Goal: Complete application form: Complete application form

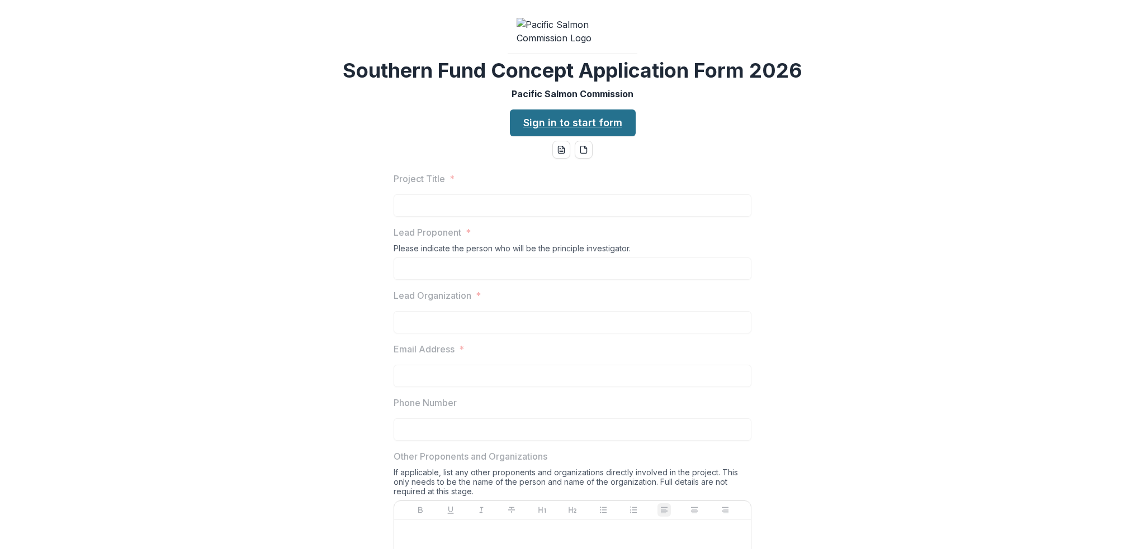
click at [543, 136] on link "Sign in to start form" at bounding box center [573, 123] width 126 height 27
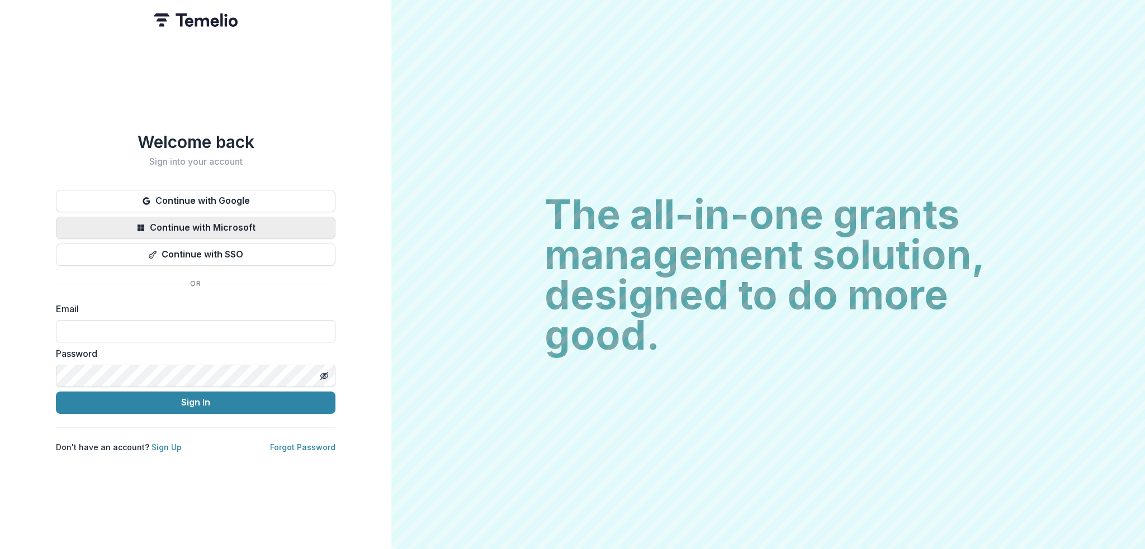
click at [215, 220] on button "Continue with Microsoft" at bounding box center [195, 228] width 279 height 22
click at [161, 443] on link "Sign Up" at bounding box center [166, 448] width 30 height 10
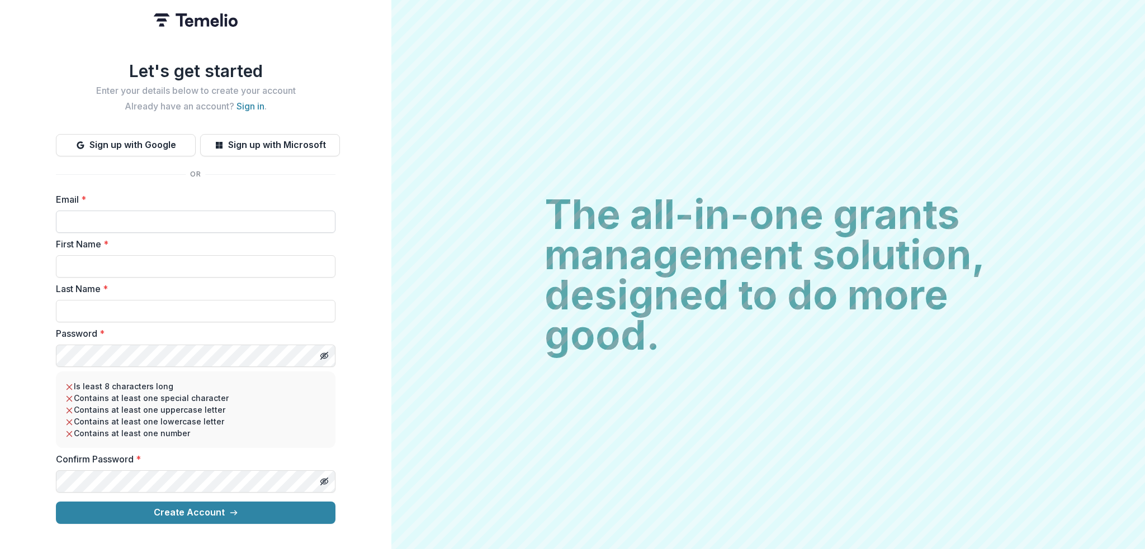
click at [113, 216] on input "Email *" at bounding box center [195, 222] width 279 height 22
type input "**********"
type input "****"
type input "*******"
click at [56, 502] on button "Create Account" at bounding box center [195, 513] width 279 height 22
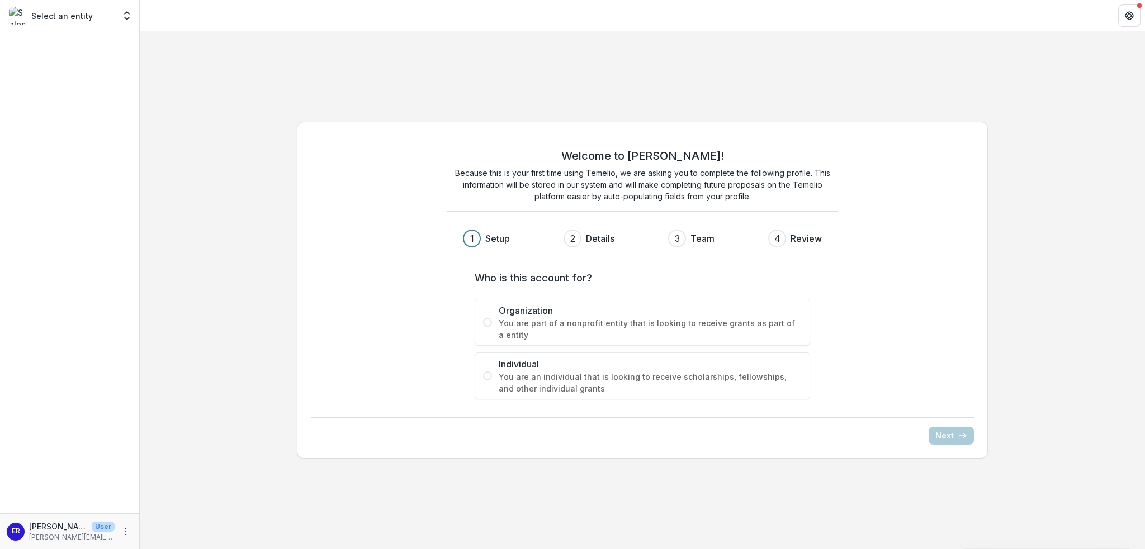
click at [547, 321] on span "You are part of a nonprofit entity that is looking to receive grants as part of…" at bounding box center [650, 328] width 303 height 23
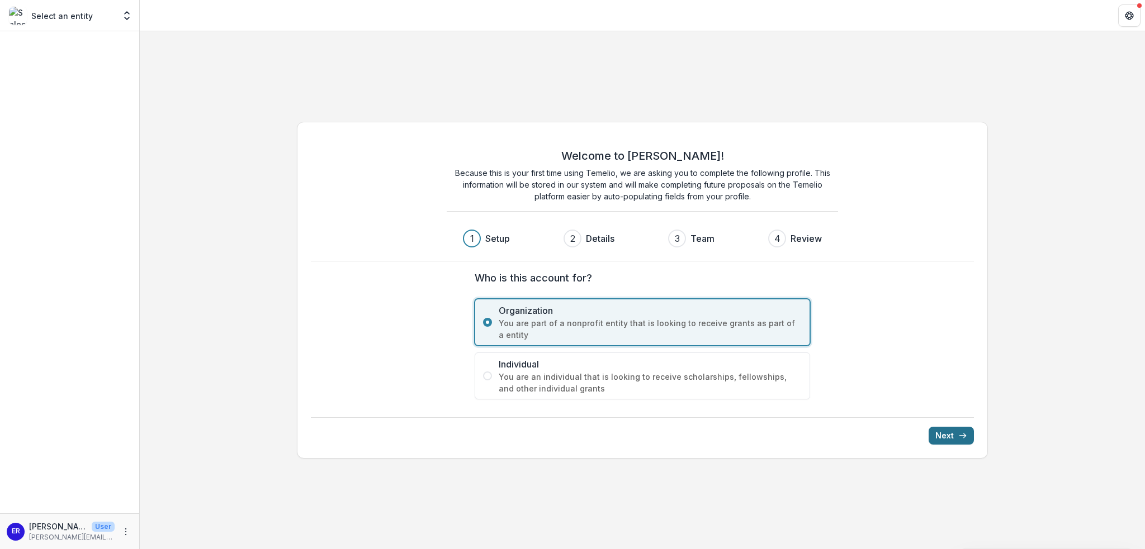
click at [964, 438] on icon "submit" at bounding box center [962, 436] width 9 height 9
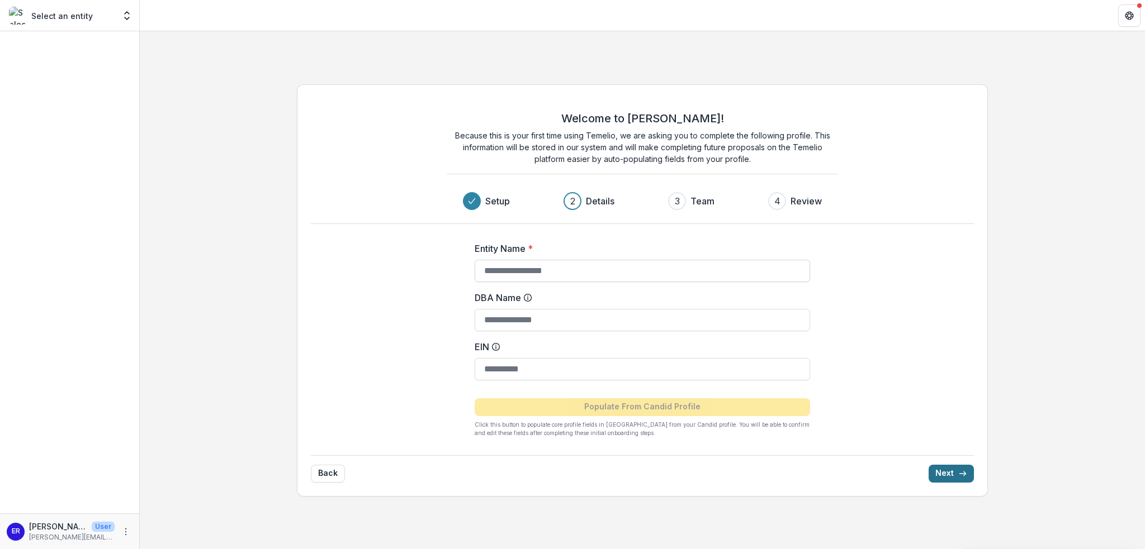
click at [567, 278] on input "Entity Name *" at bounding box center [642, 271] width 335 height 22
type input "*"
type input "**********"
click at [660, 314] on input "DBA Name" at bounding box center [642, 320] width 335 height 22
click at [941, 472] on button "Next" at bounding box center [950, 474] width 45 height 18
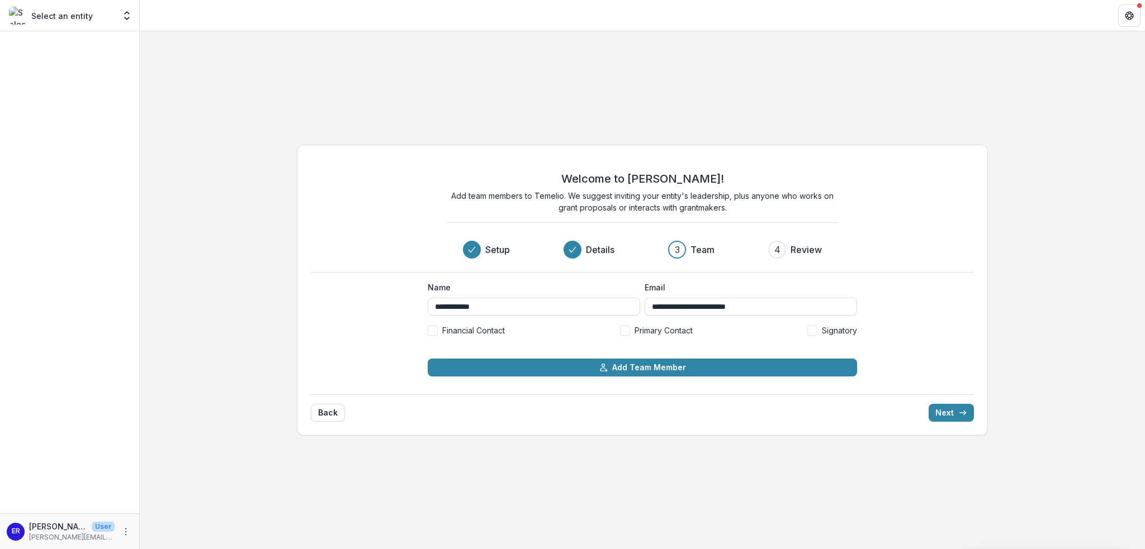
click at [642, 328] on span "Primary Contact" at bounding box center [663, 331] width 58 height 12
click at [647, 331] on span "Primary Contact" at bounding box center [663, 331] width 58 height 12
click at [954, 411] on button "Next" at bounding box center [950, 413] width 45 height 18
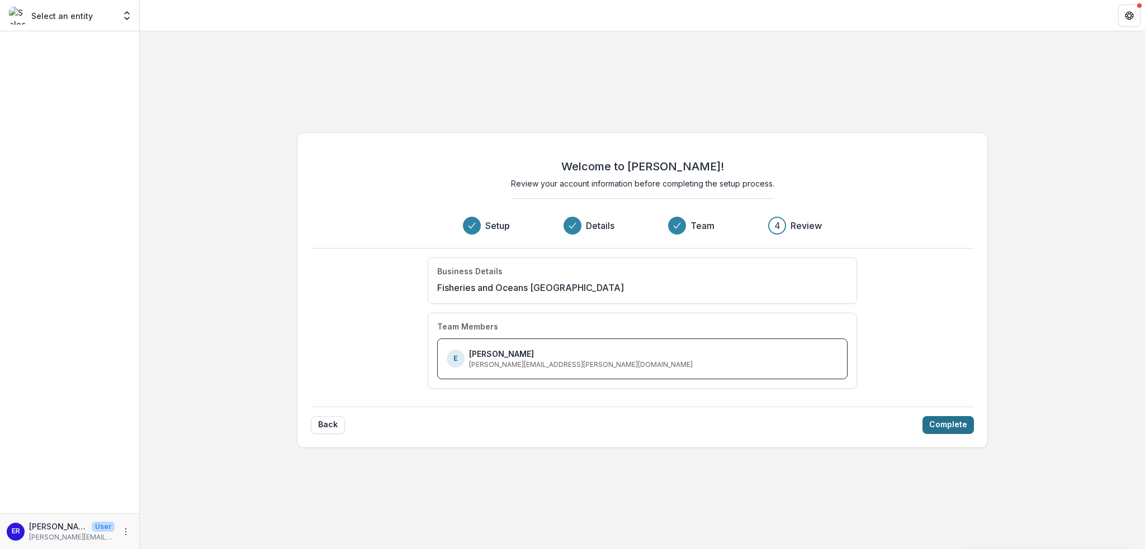
click at [948, 424] on button "Complete" at bounding box center [947, 425] width 51 height 18
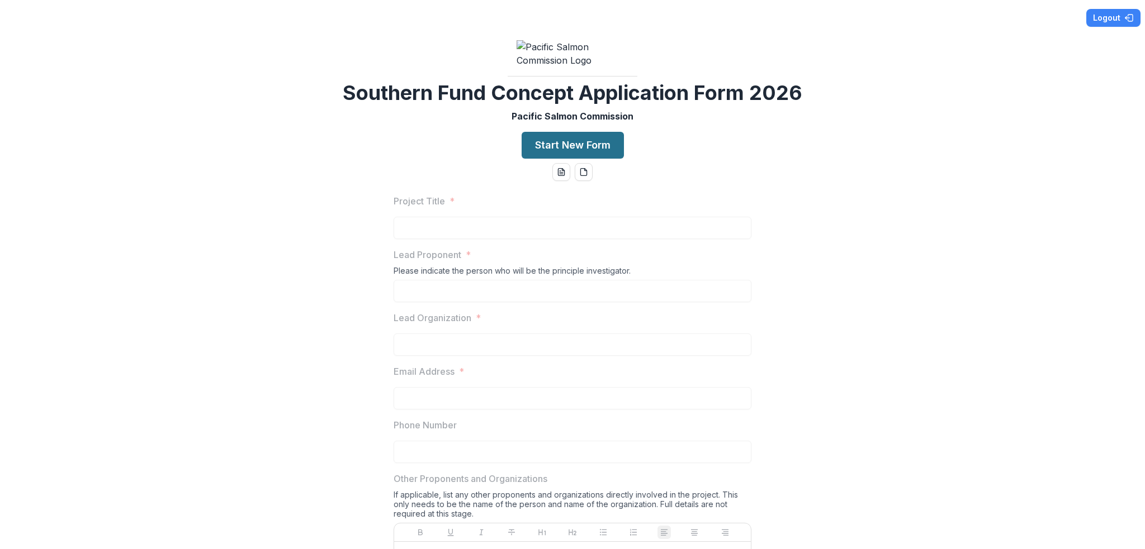
click at [582, 159] on button "Start New Form" at bounding box center [573, 145] width 102 height 27
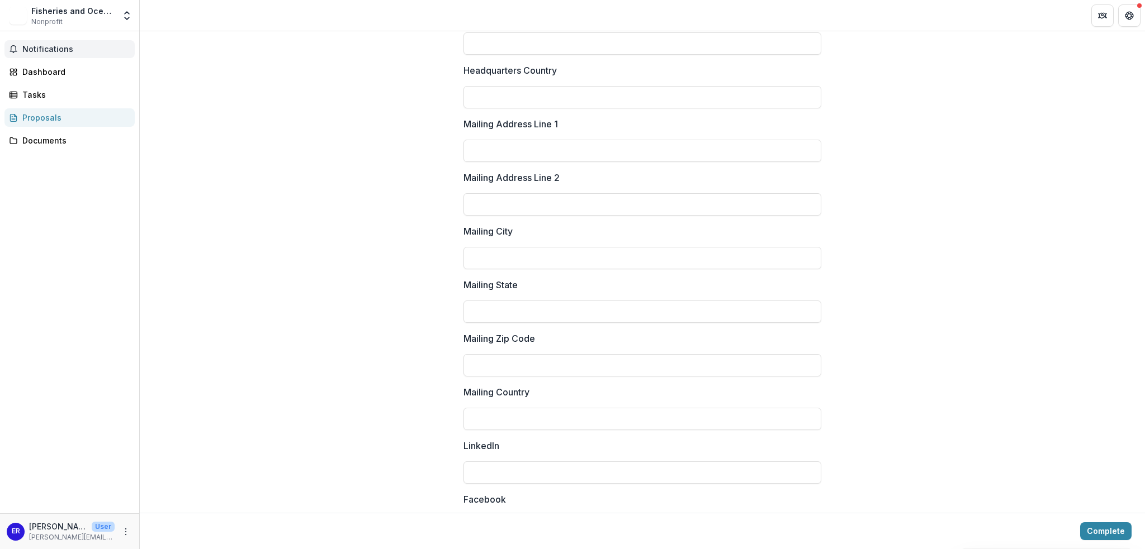
scroll to position [1230, 0]
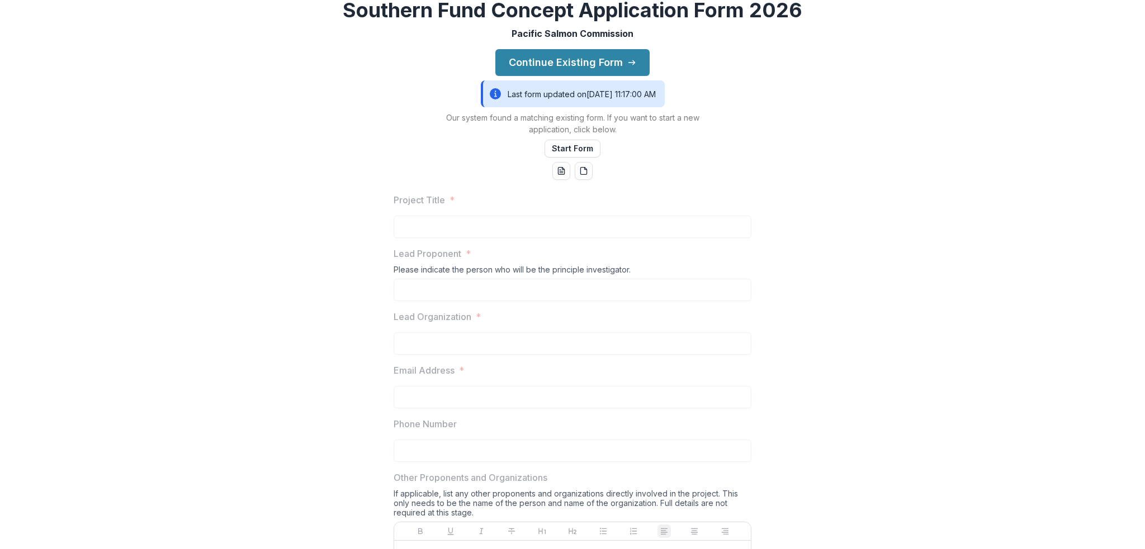
scroll to position [168, 0]
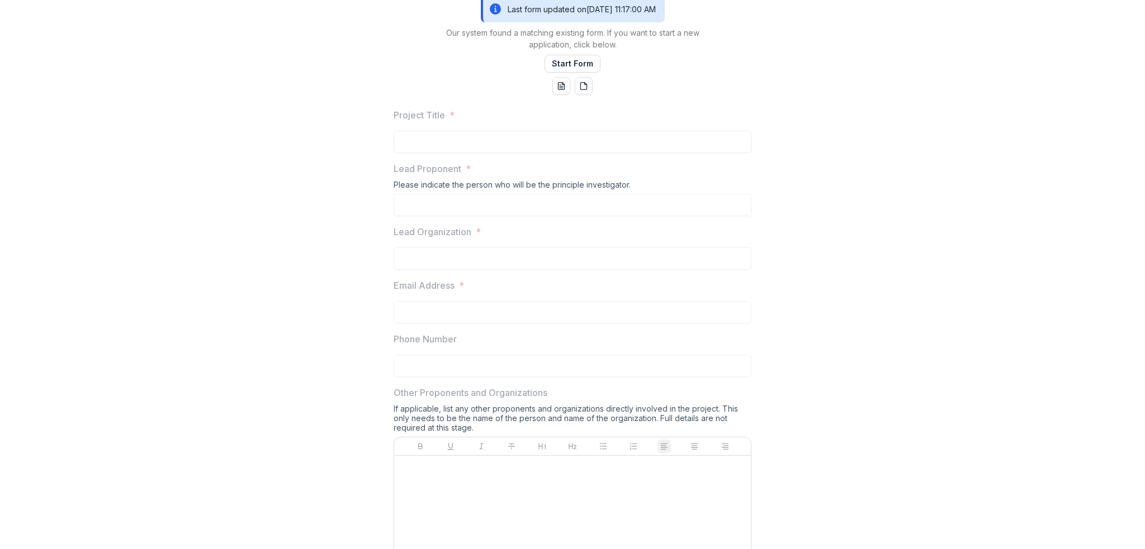
scroll to position [112, 0]
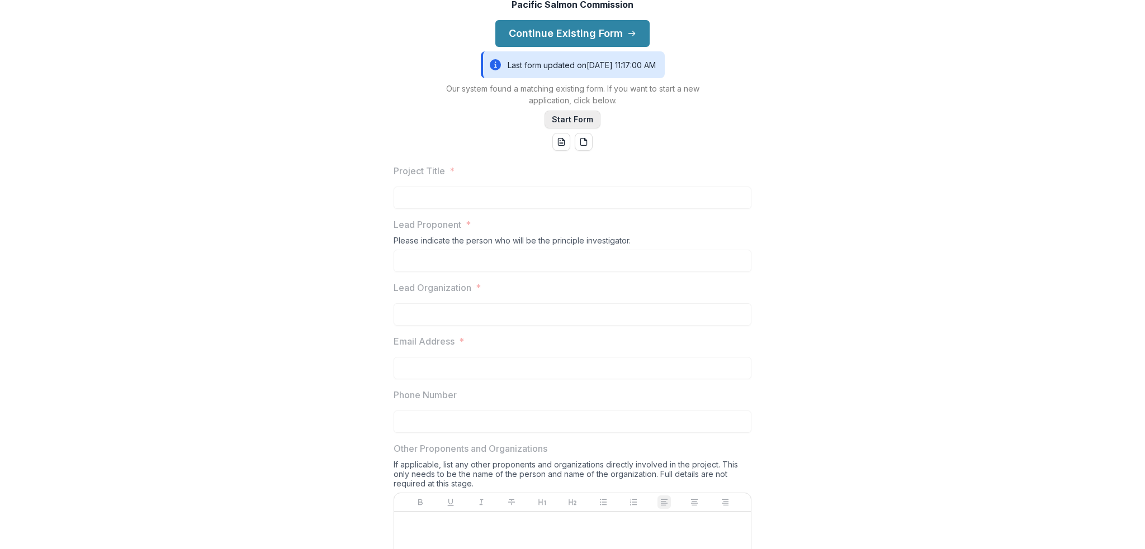
click at [565, 129] on button "Start Form" at bounding box center [572, 120] width 56 height 18
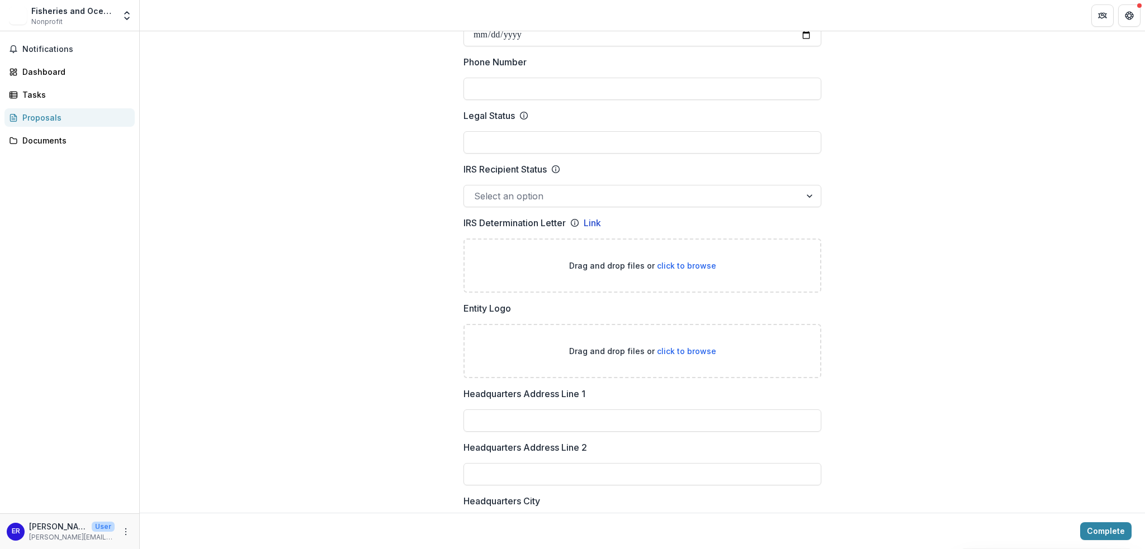
scroll to position [615, 0]
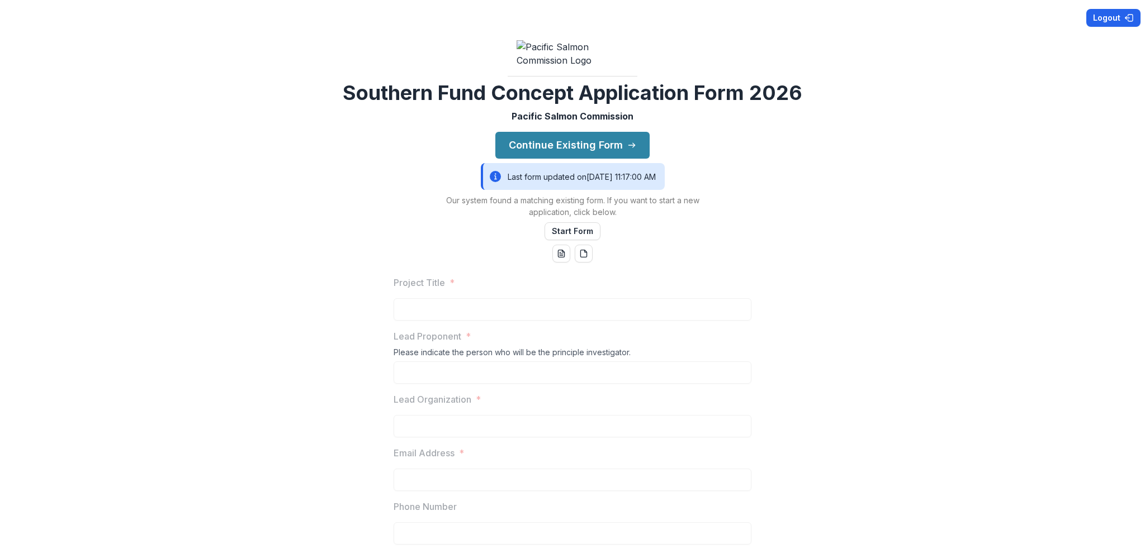
click at [1106, 17] on button "Logout" at bounding box center [1113, 18] width 54 height 18
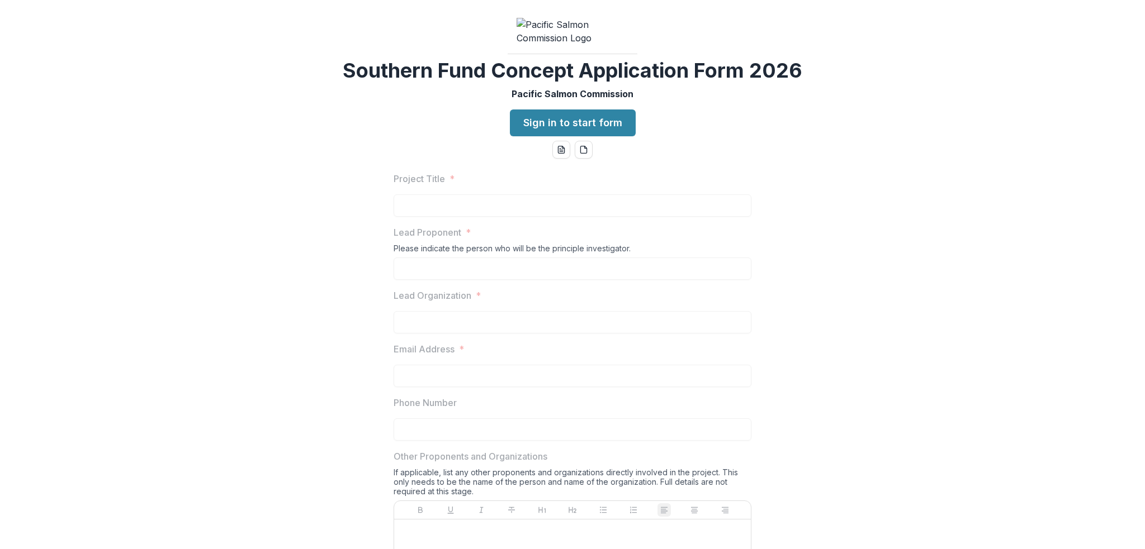
click at [554, 192] on div "Southern Fund Concept Application Form 2026 Pacific Salmon Commission Sign in t…" at bounding box center [572, 274] width 1145 height 549
click at [563, 136] on link "Sign in to start form" at bounding box center [573, 123] width 126 height 27
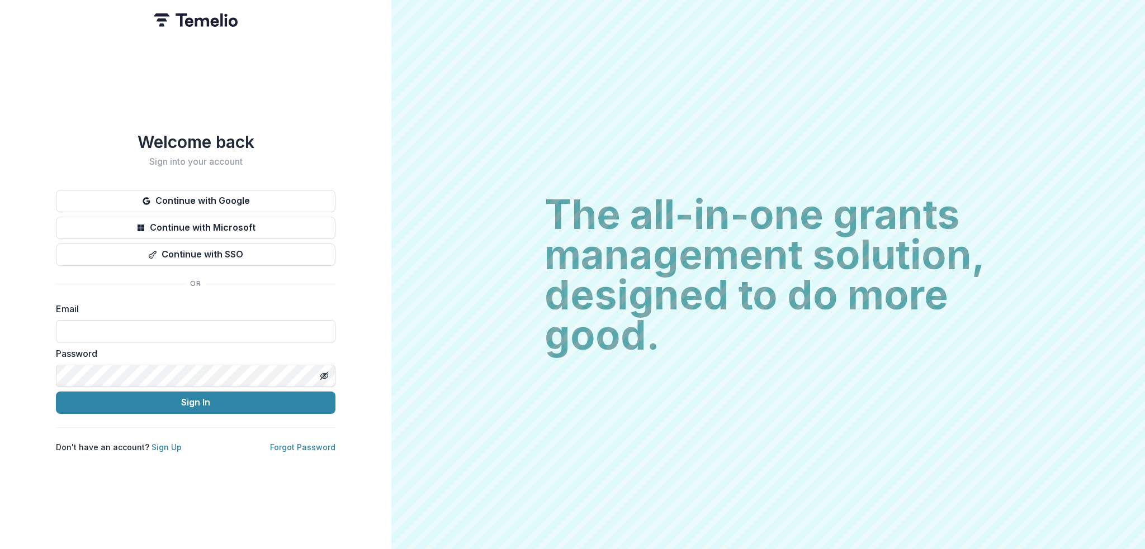
click at [199, 312] on div "Email" at bounding box center [195, 322] width 279 height 40
click at [205, 333] on input at bounding box center [195, 331] width 279 height 22
type input "**********"
click at [56, 392] on button "Sign In" at bounding box center [195, 403] width 279 height 22
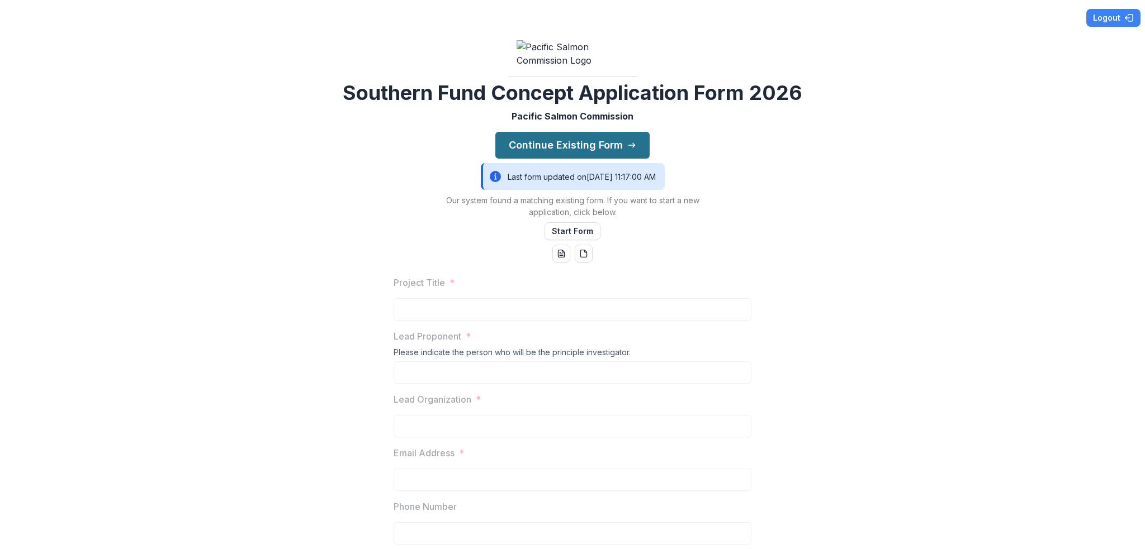
click at [591, 159] on button "Continue Existing Form" at bounding box center [572, 145] width 154 height 27
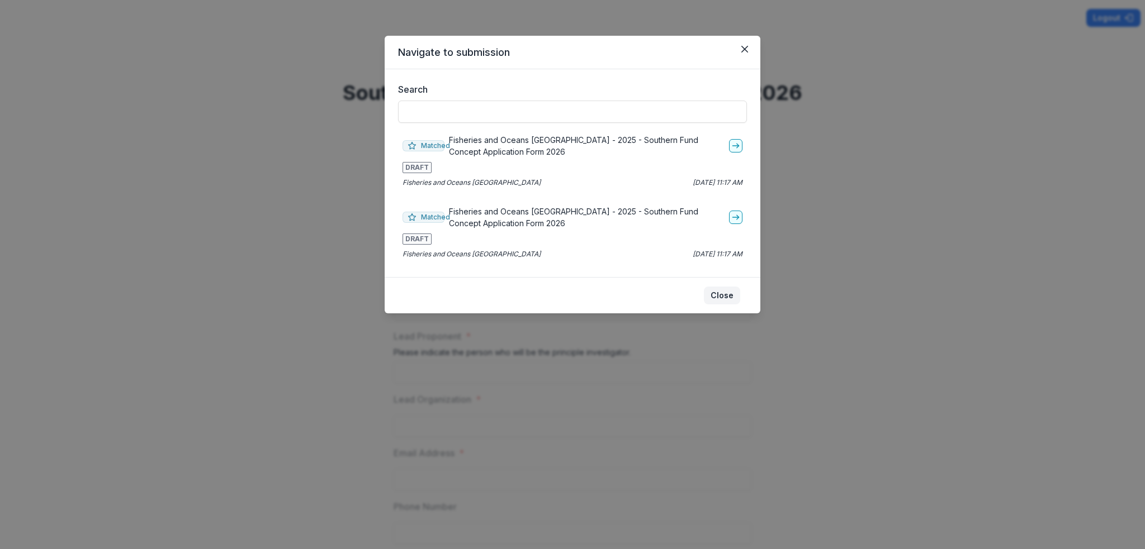
click at [730, 295] on button "Close" at bounding box center [722, 296] width 36 height 18
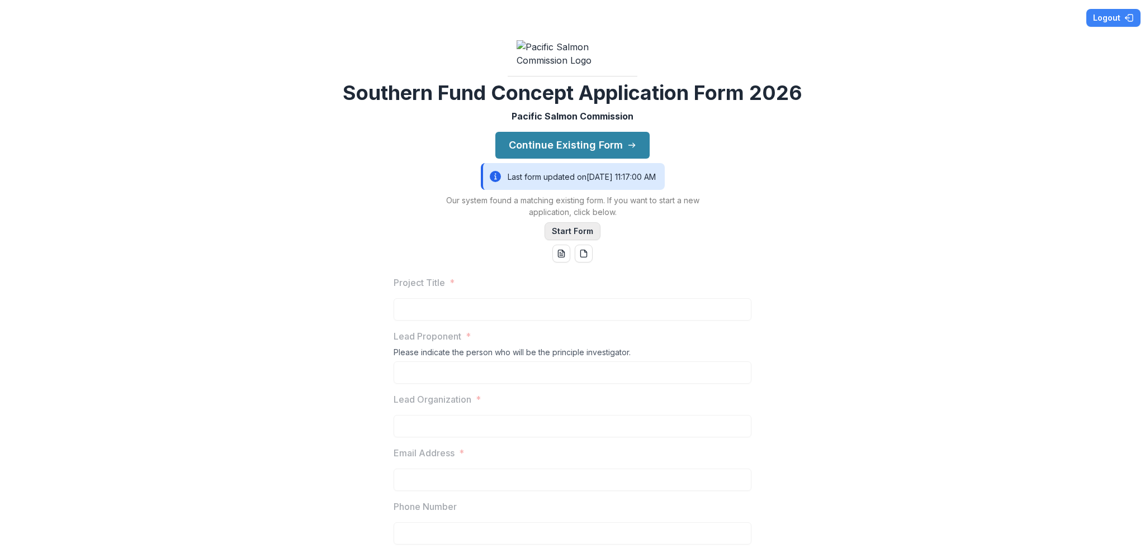
click at [560, 240] on button "Start Form" at bounding box center [572, 231] width 56 height 18
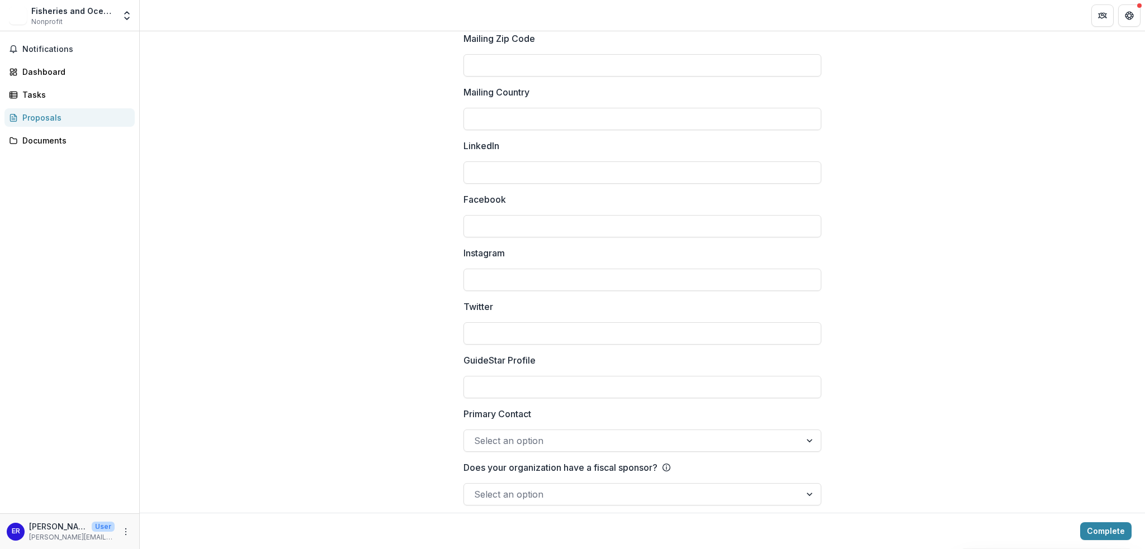
scroll to position [1423, 0]
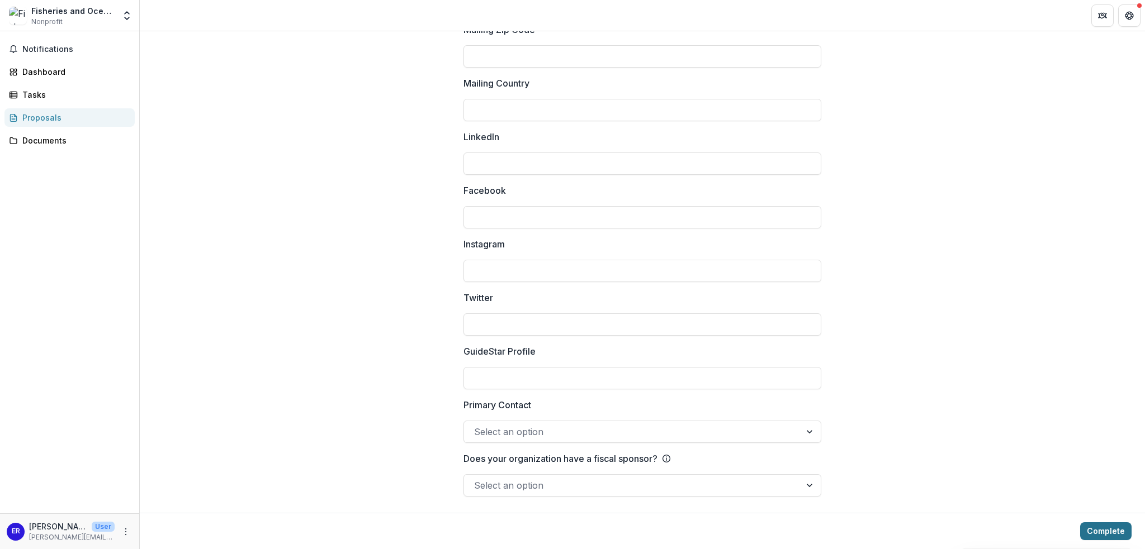
click at [1092, 529] on button "Complete" at bounding box center [1105, 532] width 51 height 18
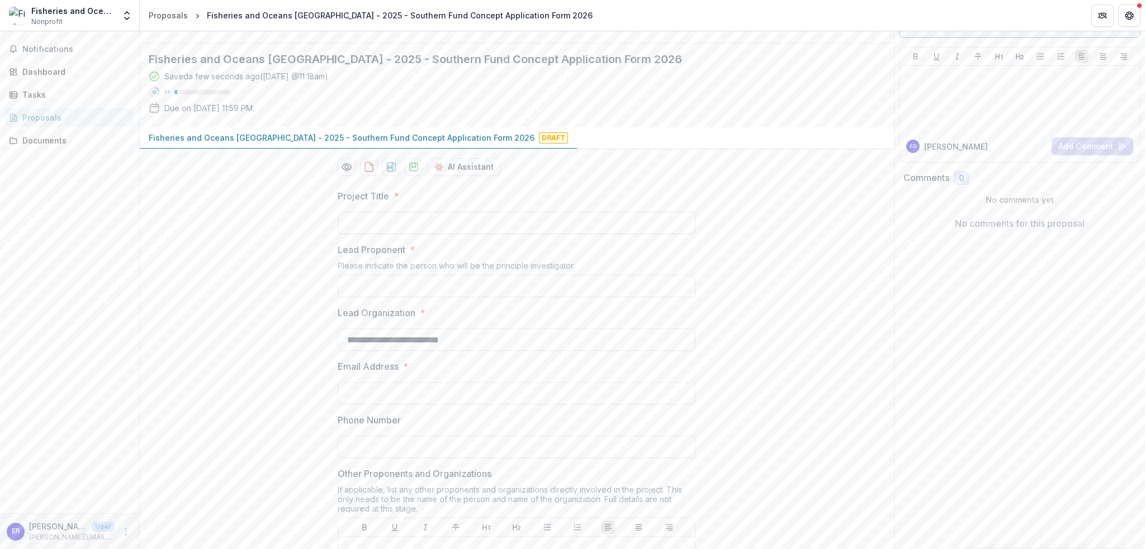
scroll to position [76, 0]
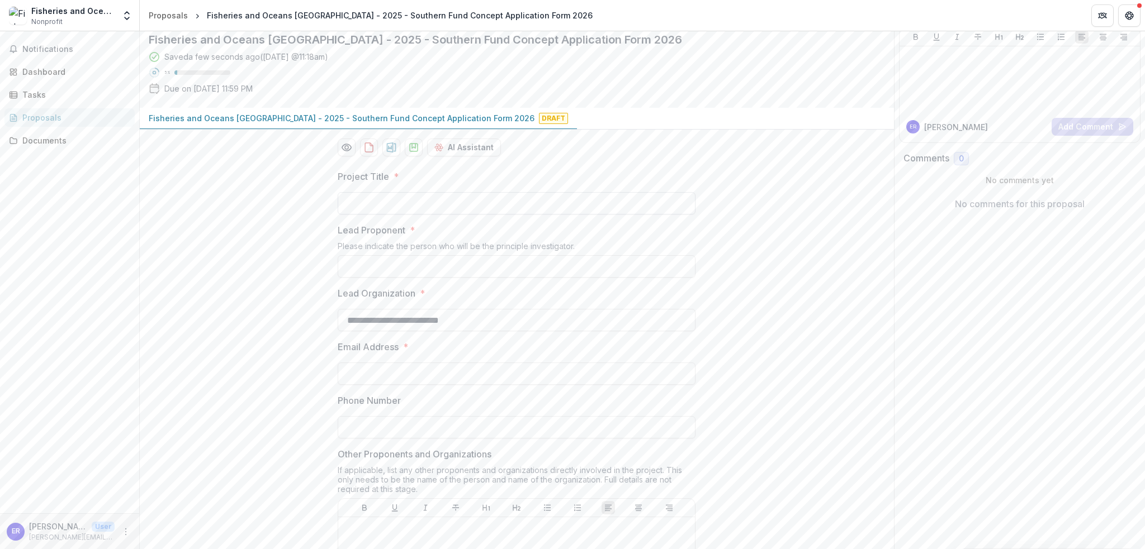
click at [423, 215] on input "Project Title *" at bounding box center [517, 203] width 358 height 22
click at [479, 278] on input "Lead Proponent *" at bounding box center [517, 266] width 358 height 22
type input "**********"
click at [369, 215] on input "Project Title *" at bounding box center [517, 203] width 358 height 22
click at [372, 215] on input "Project Title *" at bounding box center [517, 203] width 358 height 22
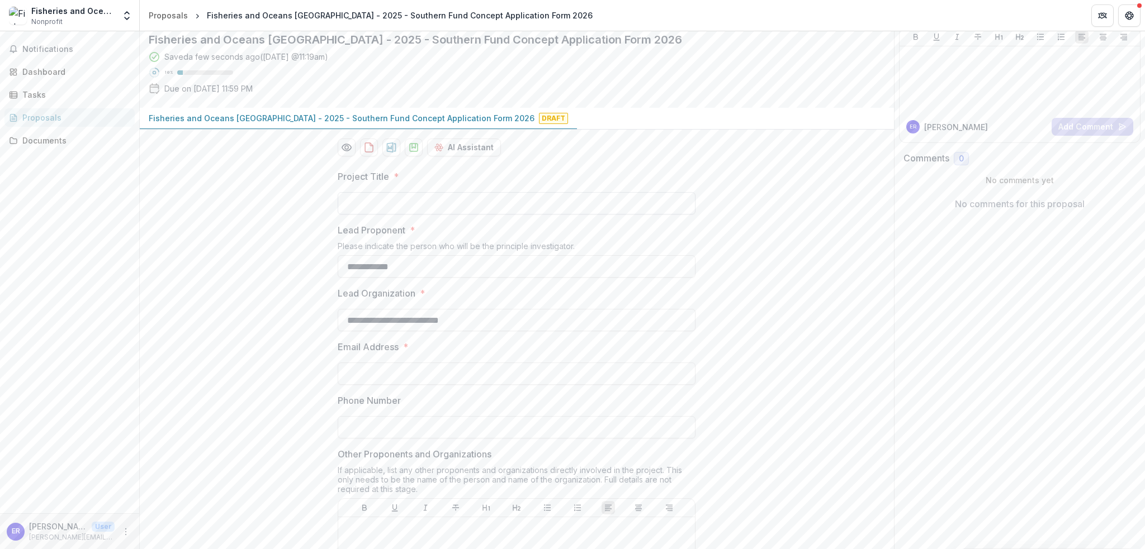
paste input "**********"
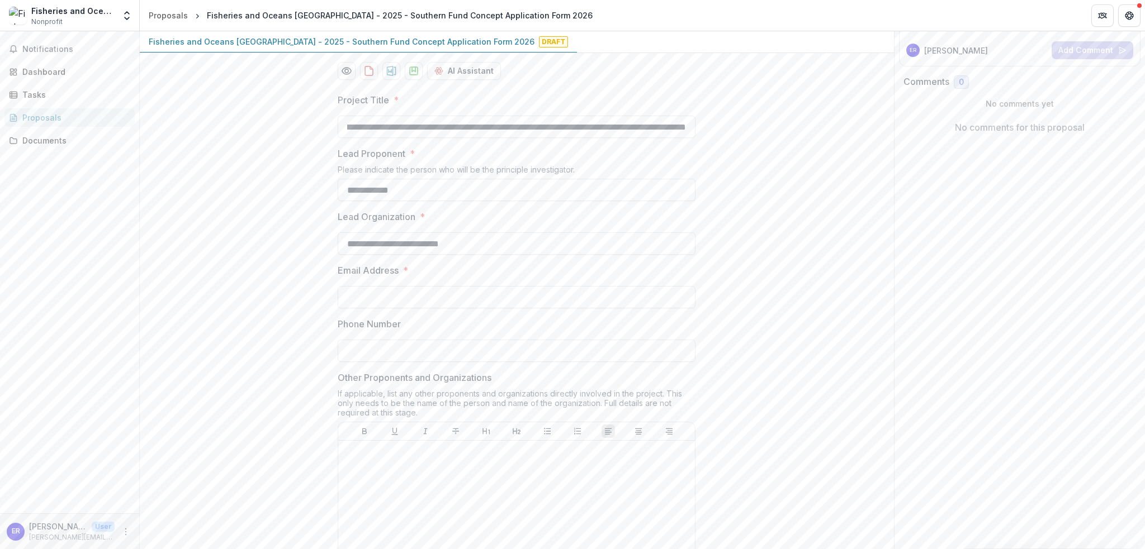
scroll to position [244, 0]
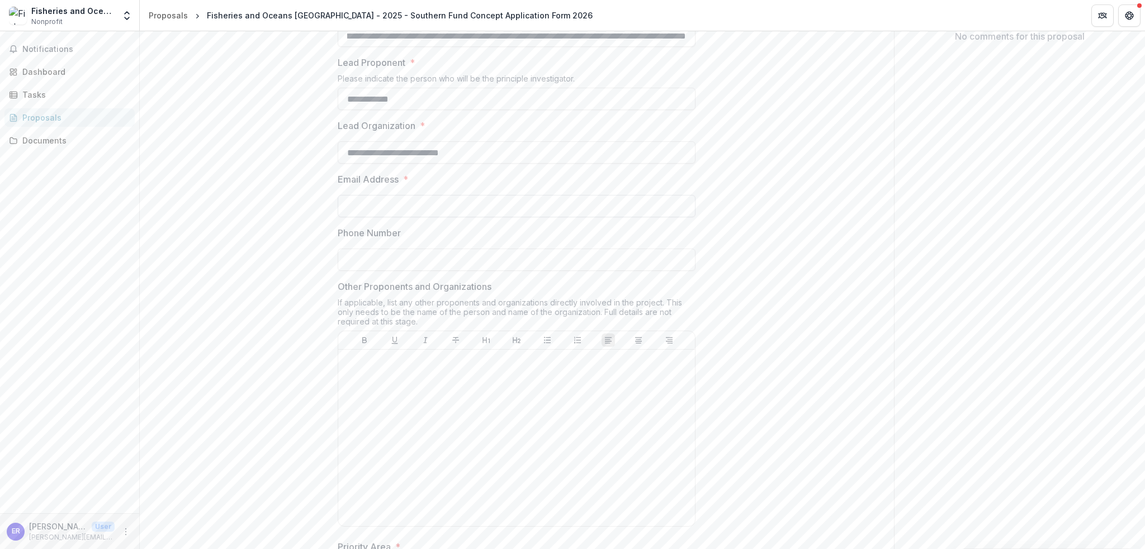
type input "**********"
click at [427, 217] on input "Email Address *" at bounding box center [517, 206] width 358 height 22
type input "**********"
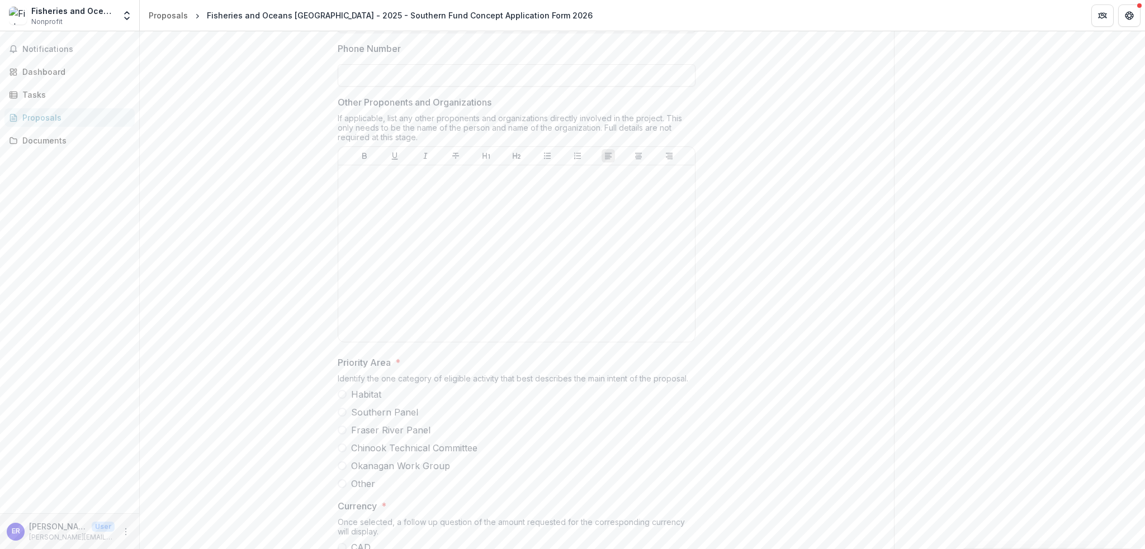
scroll to position [411, 0]
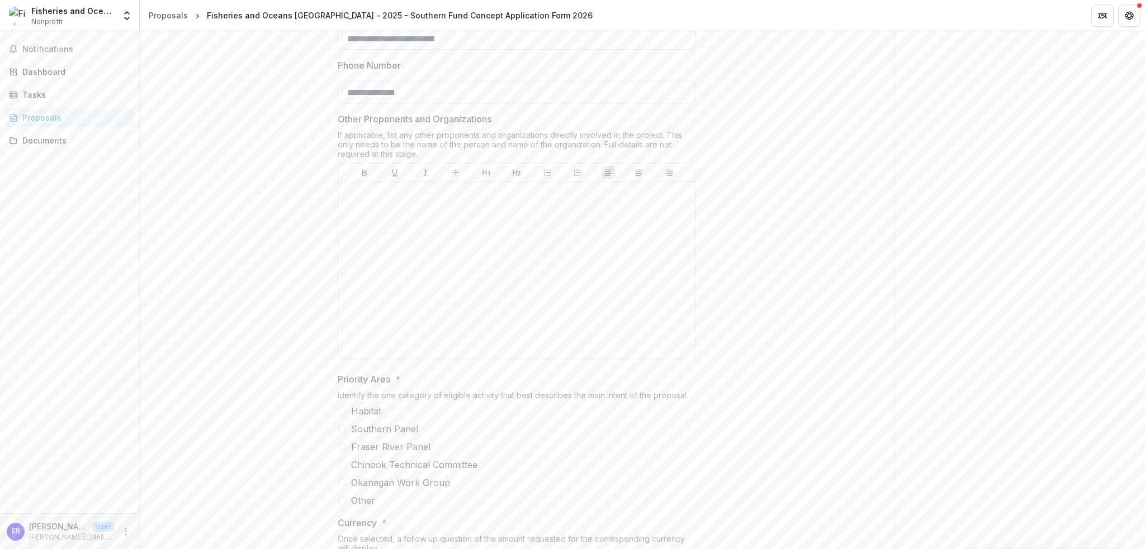
type input "**********"
click at [527, 292] on div at bounding box center [517, 271] width 348 height 168
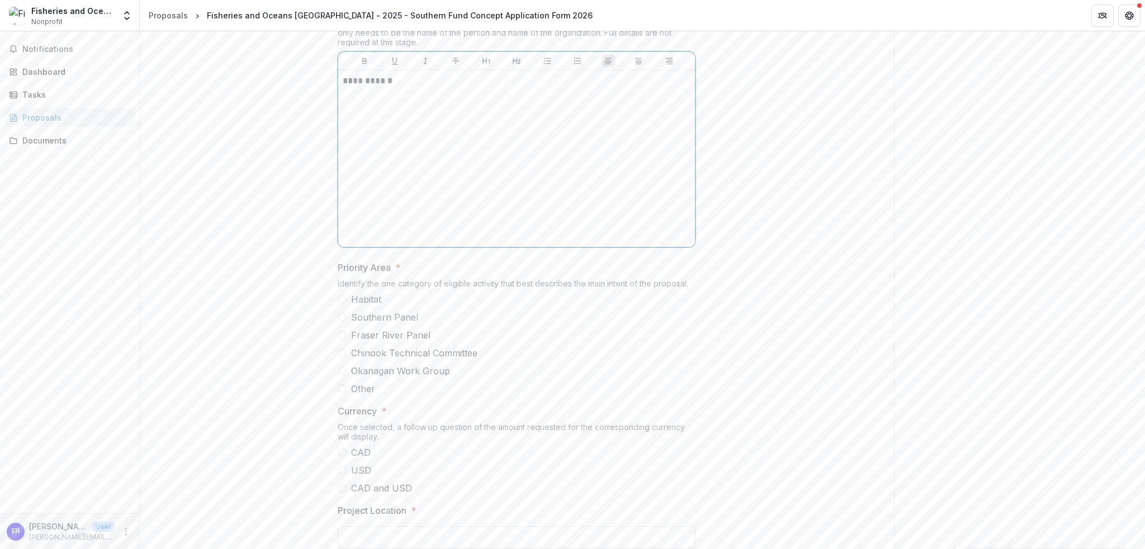
scroll to position [579, 0]
click at [416, 304] on span "Chinook Technical Committee" at bounding box center [414, 297] width 126 height 13
click at [413, 31] on p "**********" at bounding box center [517, 25] width 348 height 12
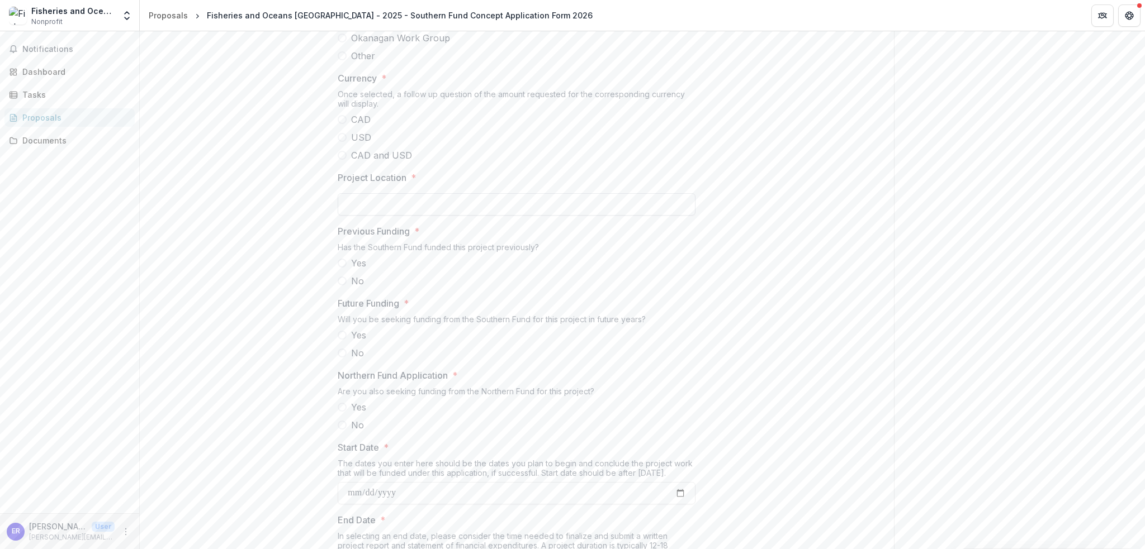
scroll to position [914, 0]
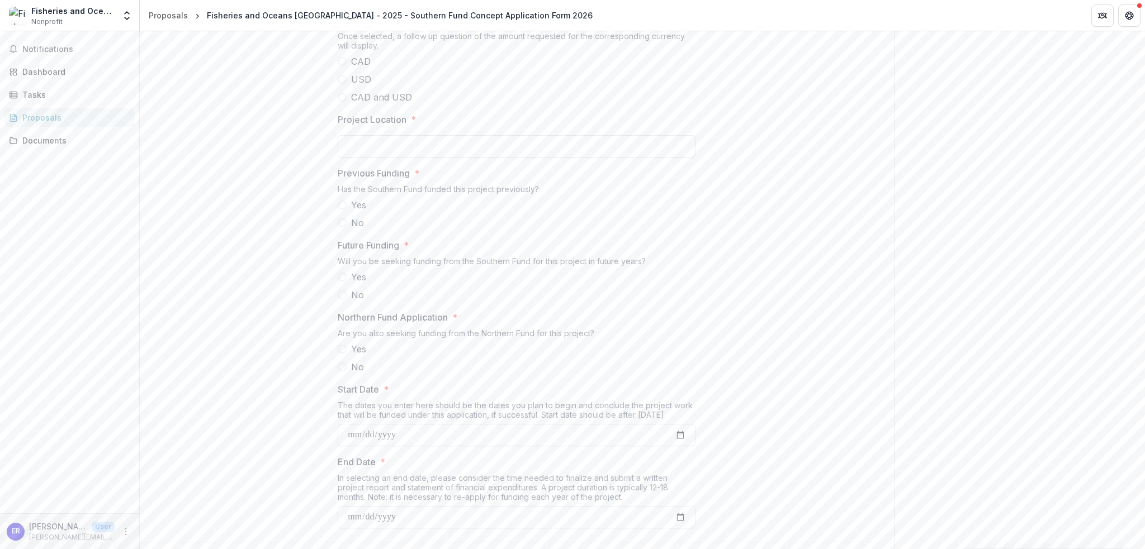
click at [400, 158] on input "Project Location *" at bounding box center [517, 146] width 358 height 22
click at [354, 68] on span "CAD" at bounding box center [361, 61] width 20 height 13
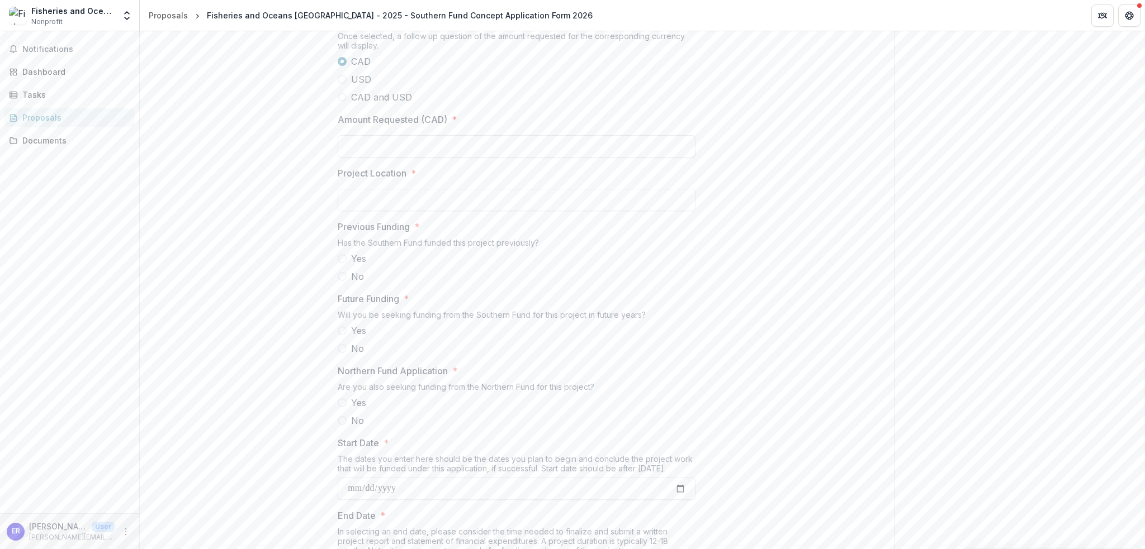
click at [404, 158] on input "Amount Requested (CAD) *" at bounding box center [517, 146] width 358 height 22
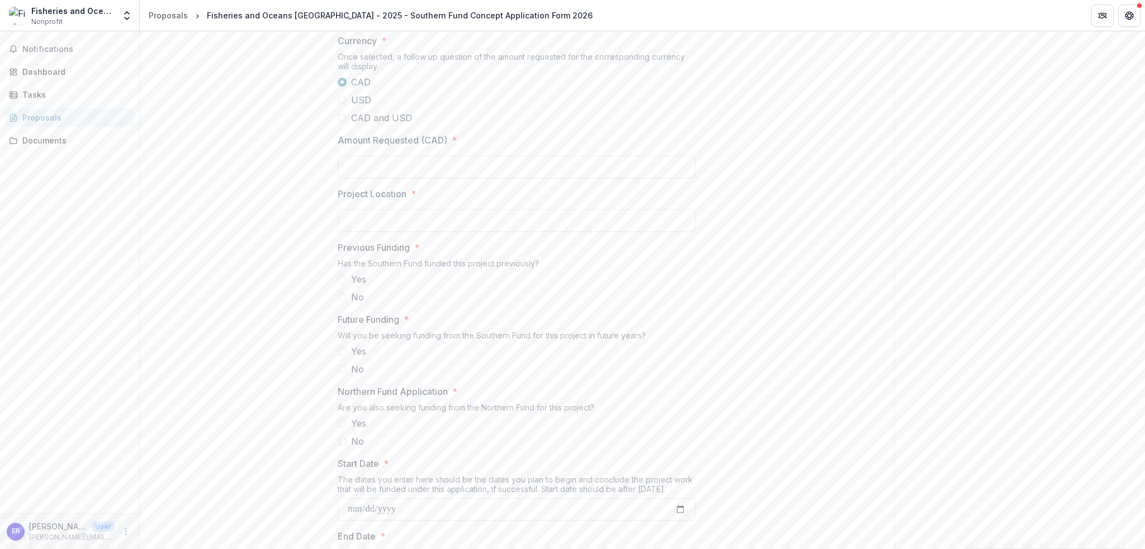
scroll to position [747, 0]
type input "********"
click at [419, 379] on input "Project Location *" at bounding box center [517, 368] width 358 height 22
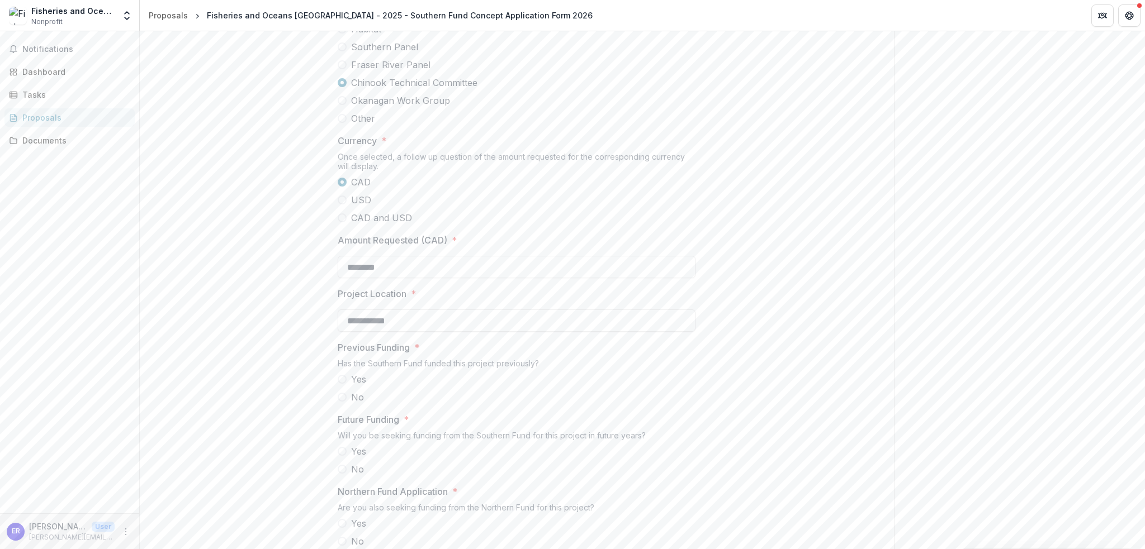
scroll to position [859, 0]
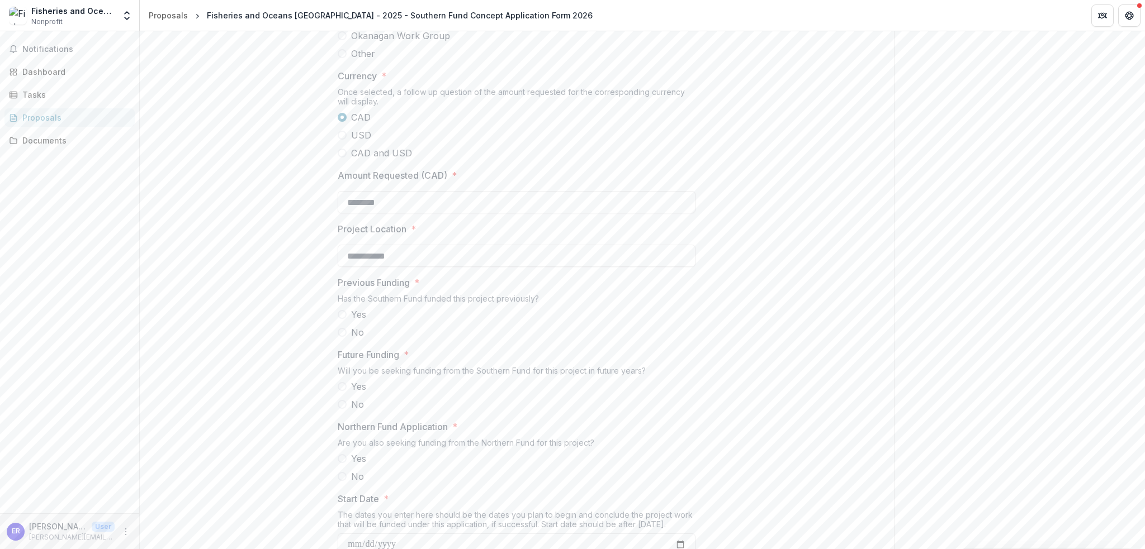
click at [353, 339] on span "No" at bounding box center [357, 332] width 13 height 13
type input "**********"
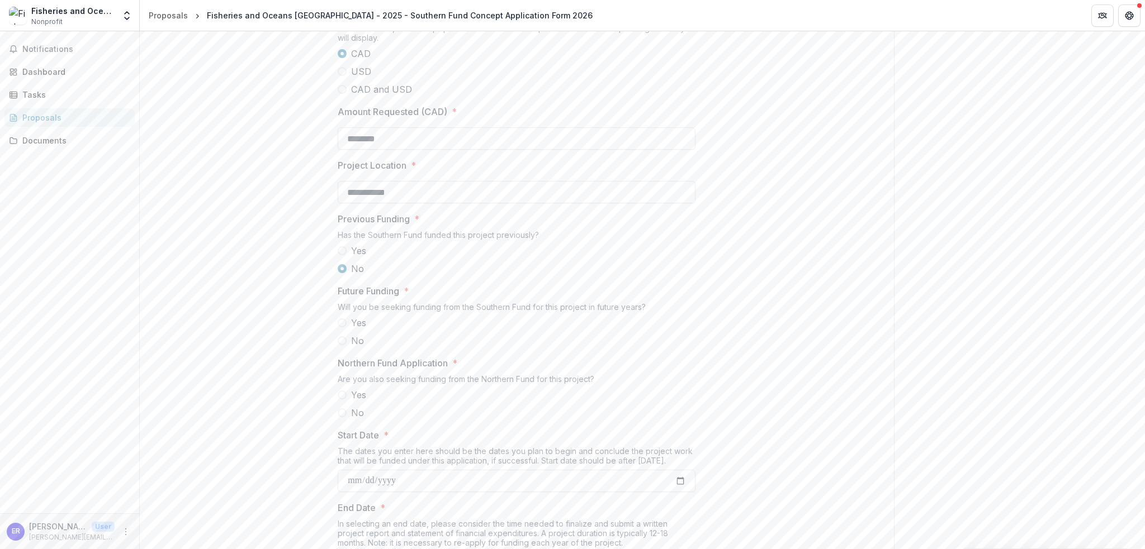
scroll to position [970, 0]
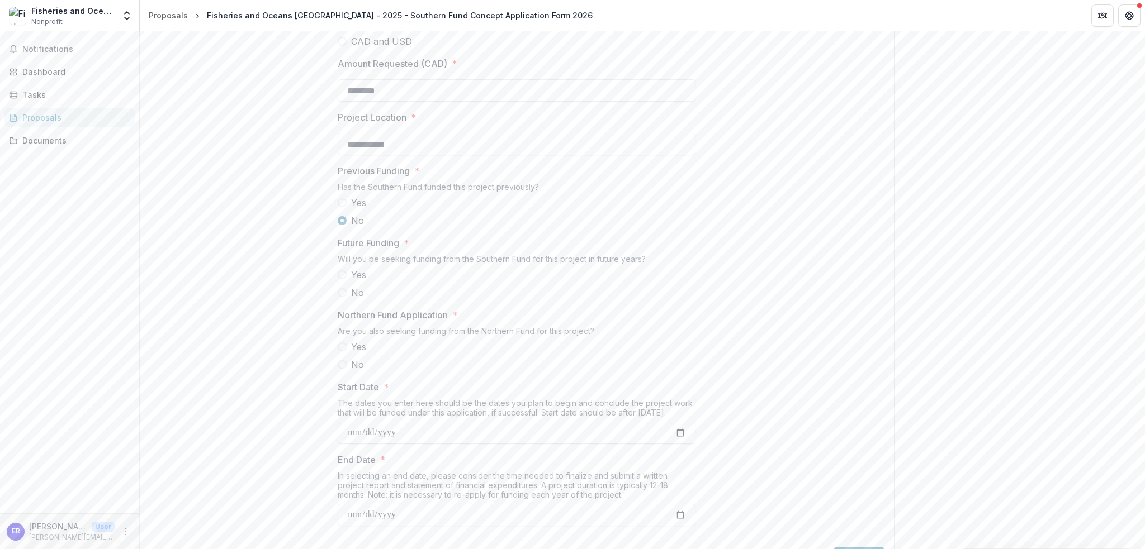
click at [360, 282] on span "Yes" at bounding box center [358, 274] width 15 height 13
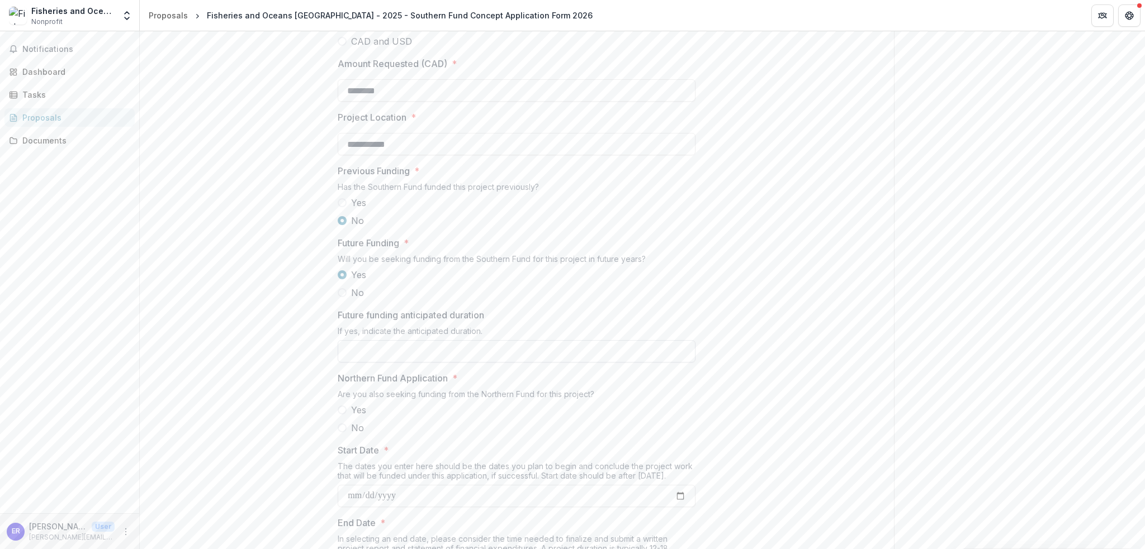
click at [405, 363] on input "Future funding anticipated duration" at bounding box center [517, 351] width 358 height 22
type input "**********"
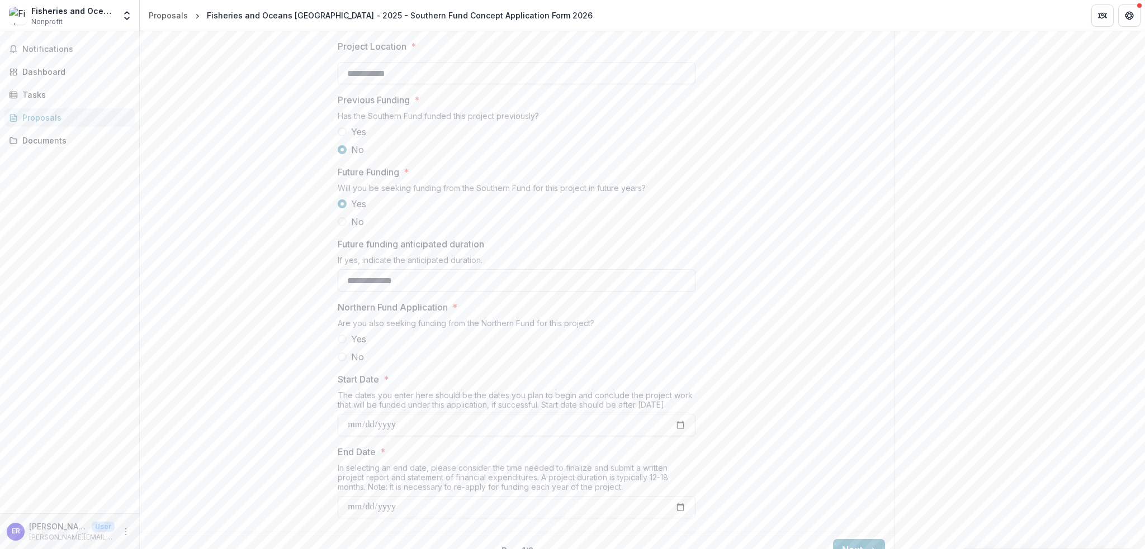
scroll to position [1142, 0]
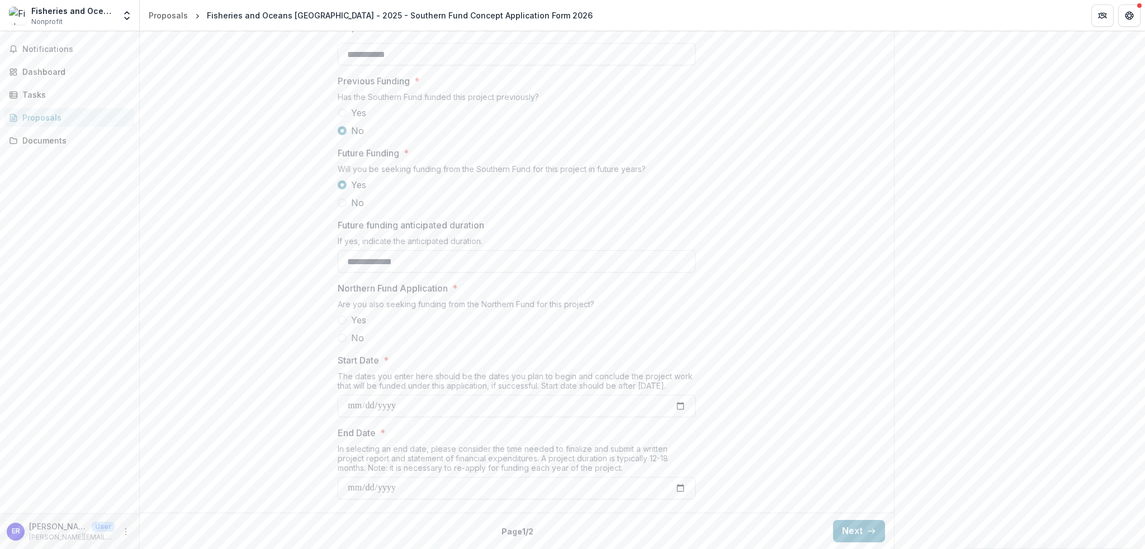
click at [360, 319] on span "Yes" at bounding box center [358, 320] width 15 height 13
click at [681, 402] on input "Start Date *" at bounding box center [517, 406] width 358 height 22
type input "**********"
click at [682, 490] on input "End Date *" at bounding box center [517, 488] width 358 height 22
click at [598, 453] on div "In selecting an end date, please consider the time needed to finalize and submi…" at bounding box center [517, 460] width 358 height 33
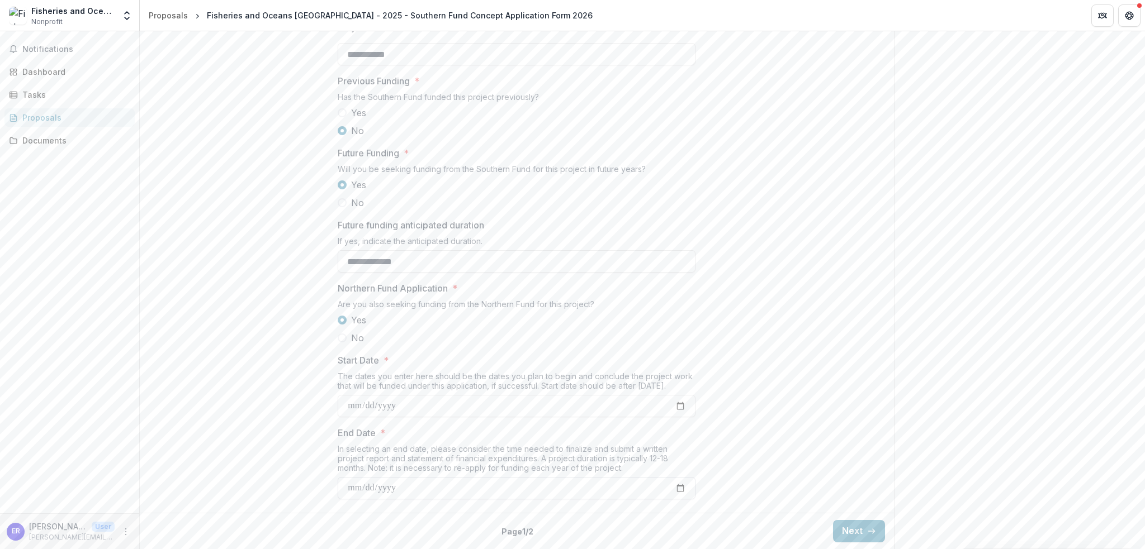
click at [679, 489] on input "End Date *" at bounding box center [517, 488] width 358 height 22
type input "**********"
click at [852, 529] on button "Next" at bounding box center [859, 531] width 52 height 22
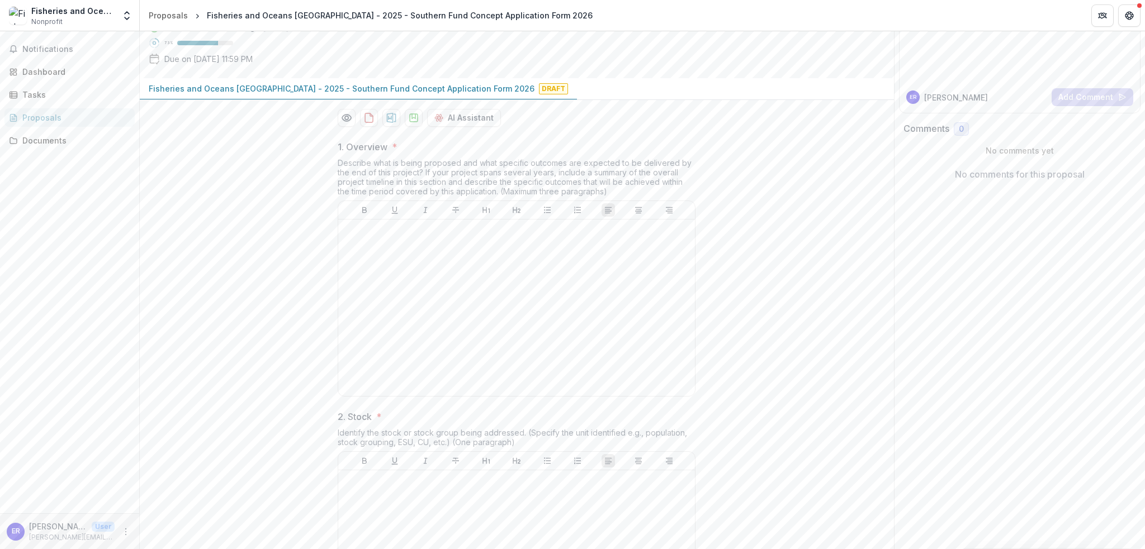
scroll to position [112, 0]
click at [590, 345] on div at bounding box center [517, 302] width 348 height 168
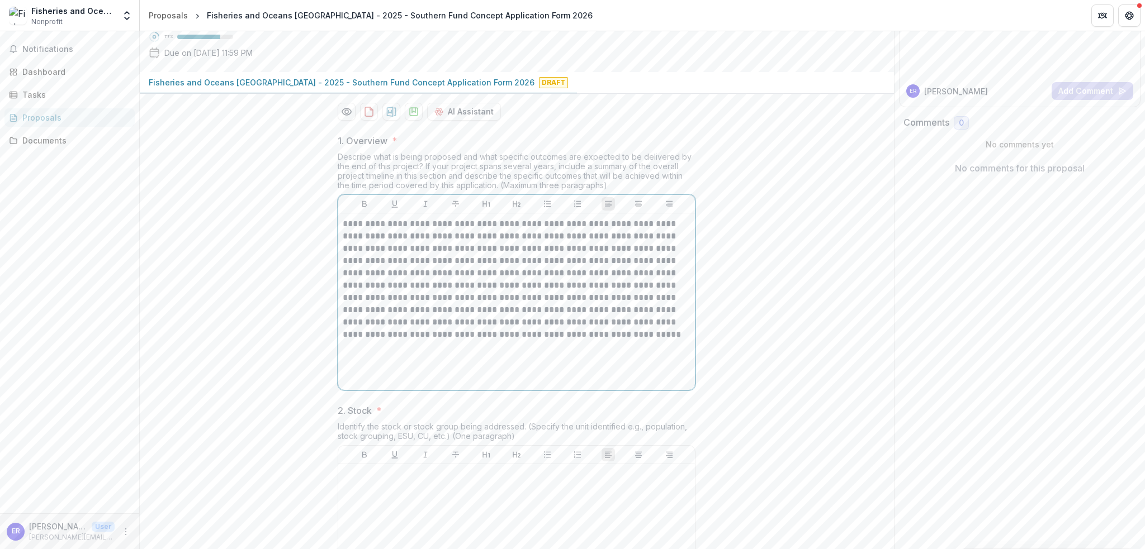
click at [636, 378] on p "**********" at bounding box center [517, 298] width 348 height 160
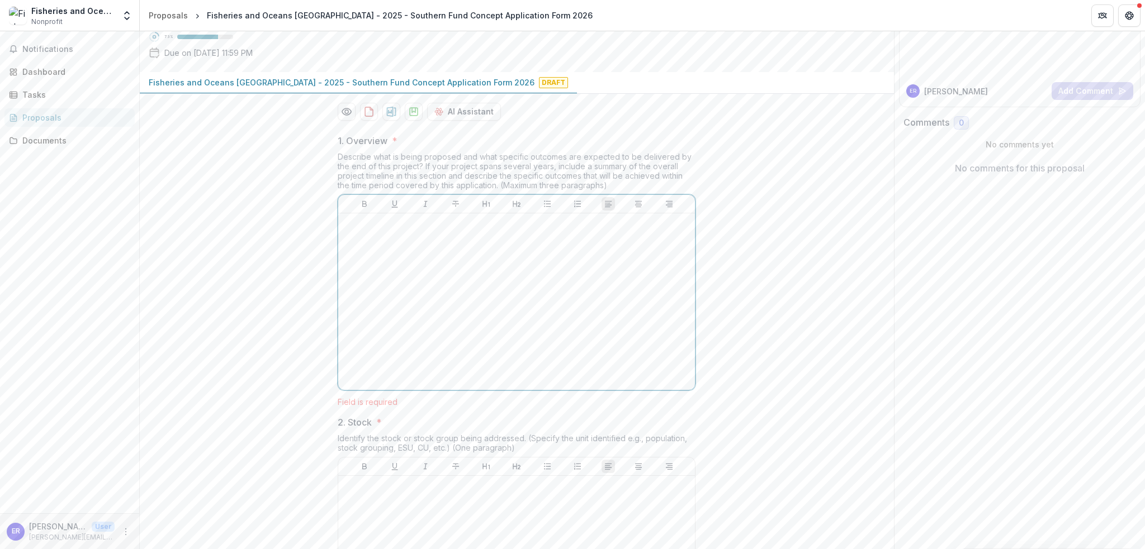
click at [390, 386] on div at bounding box center [517, 302] width 348 height 168
click at [536, 337] on div at bounding box center [517, 302] width 348 height 168
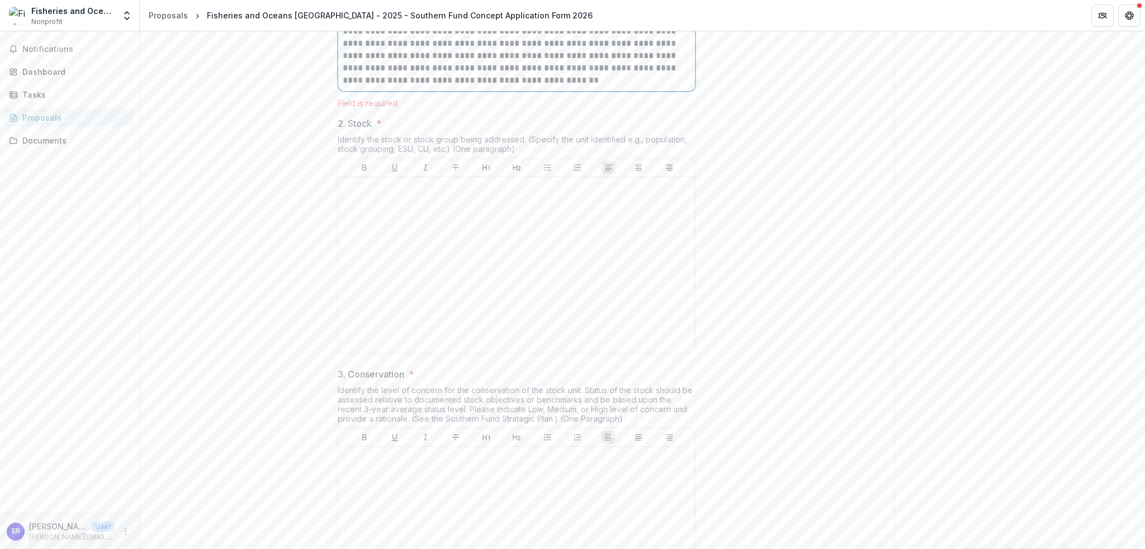
scroll to position [719, 0]
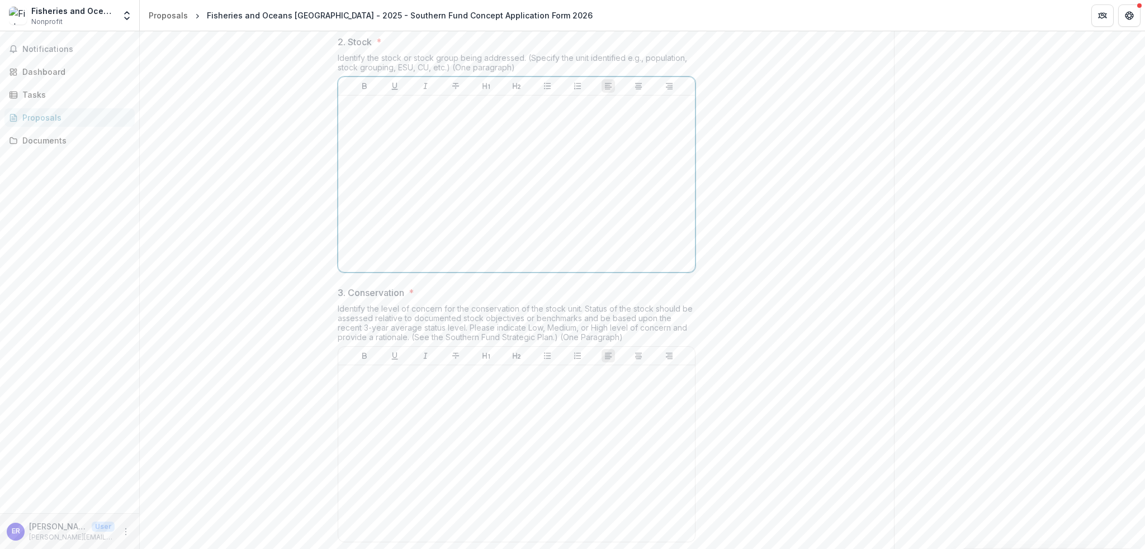
click at [522, 268] on div at bounding box center [517, 184] width 348 height 168
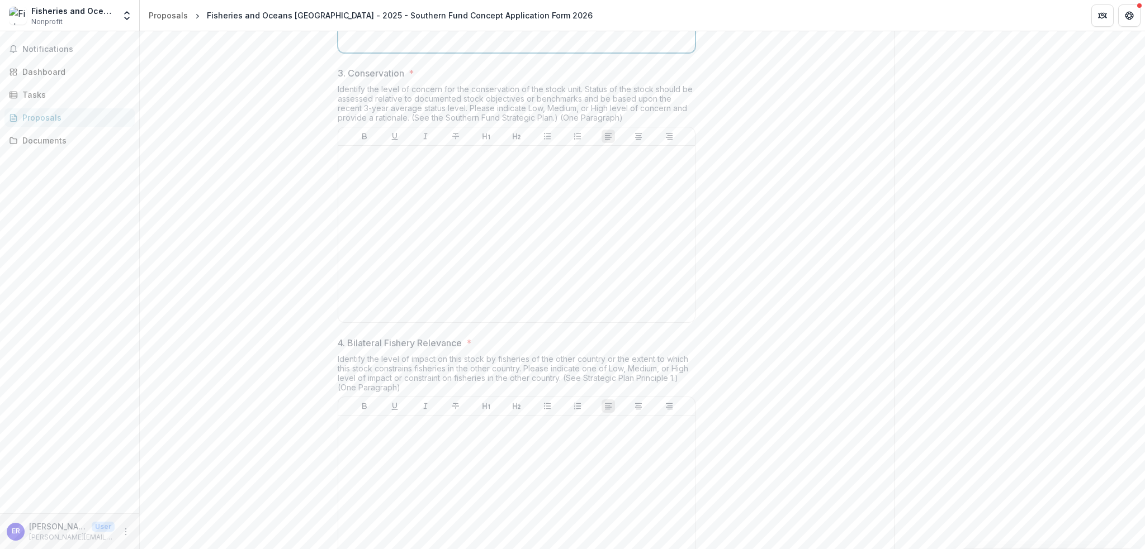
scroll to position [942, 0]
click at [579, 302] on div at bounding box center [517, 230] width 348 height 168
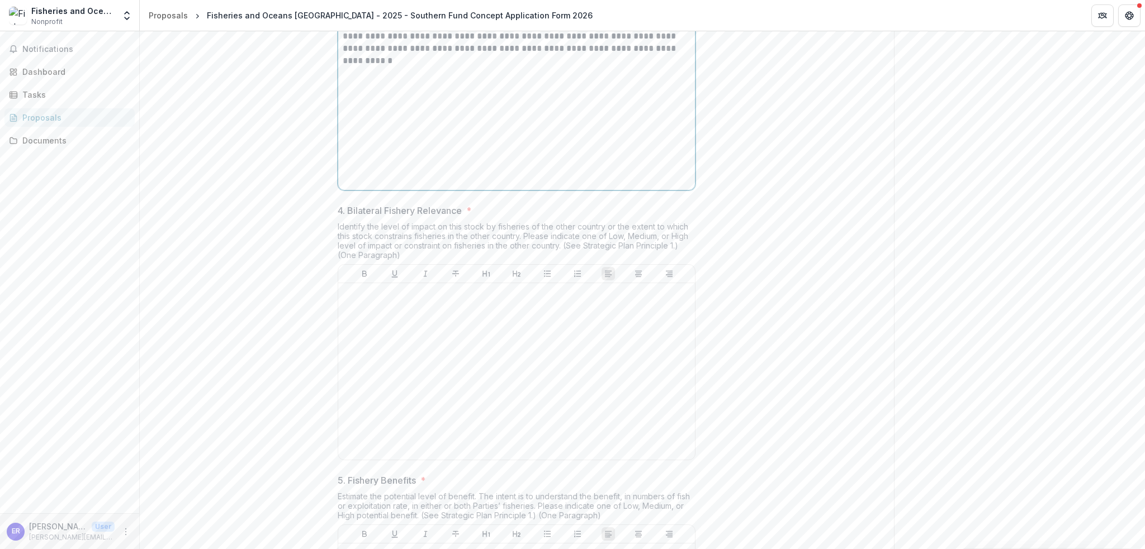
scroll to position [1166, 0]
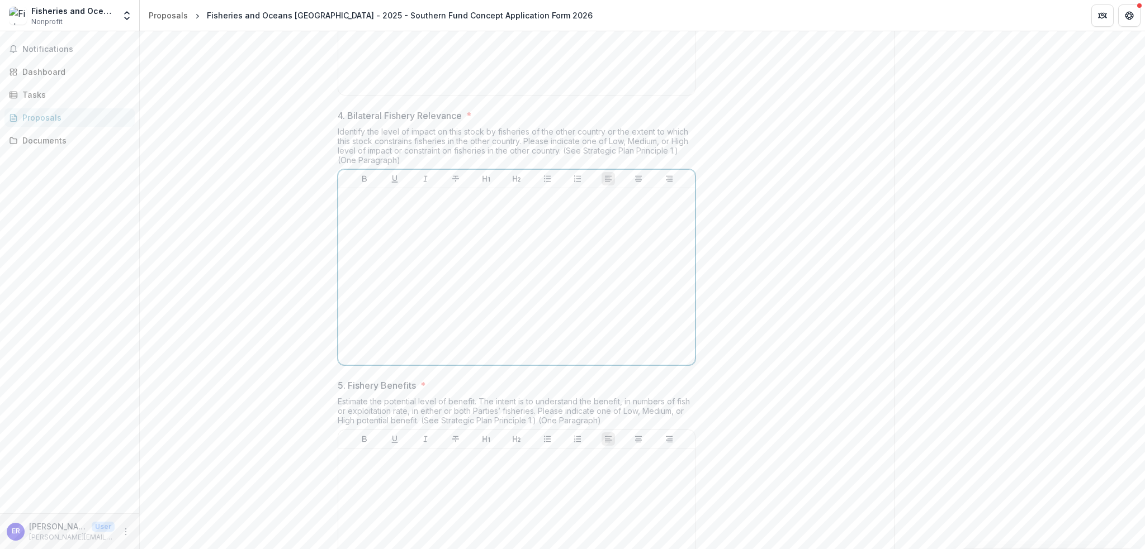
click at [418, 297] on div at bounding box center [517, 277] width 348 height 168
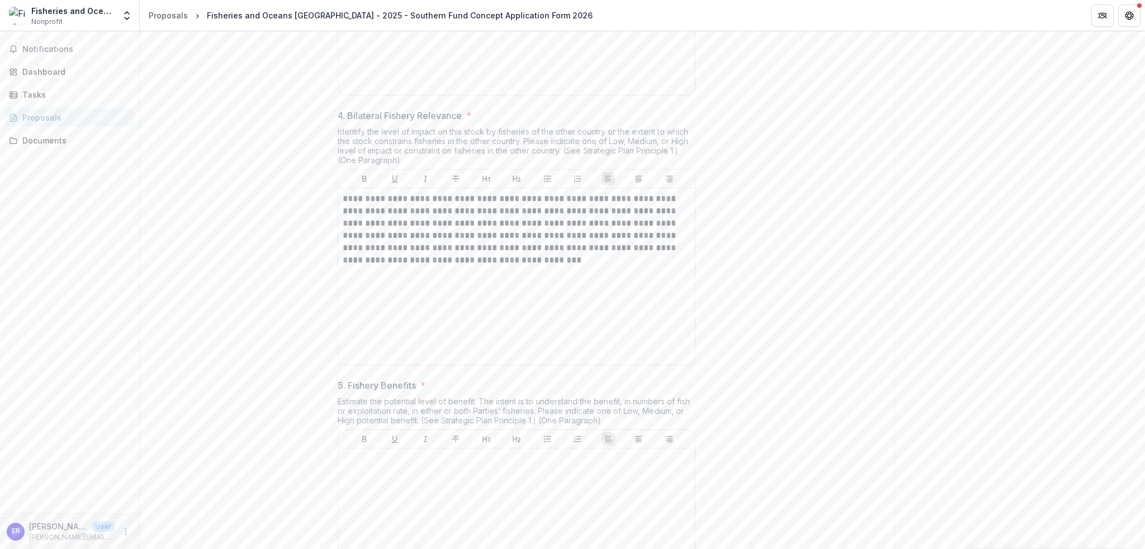
scroll to position [1445, 0]
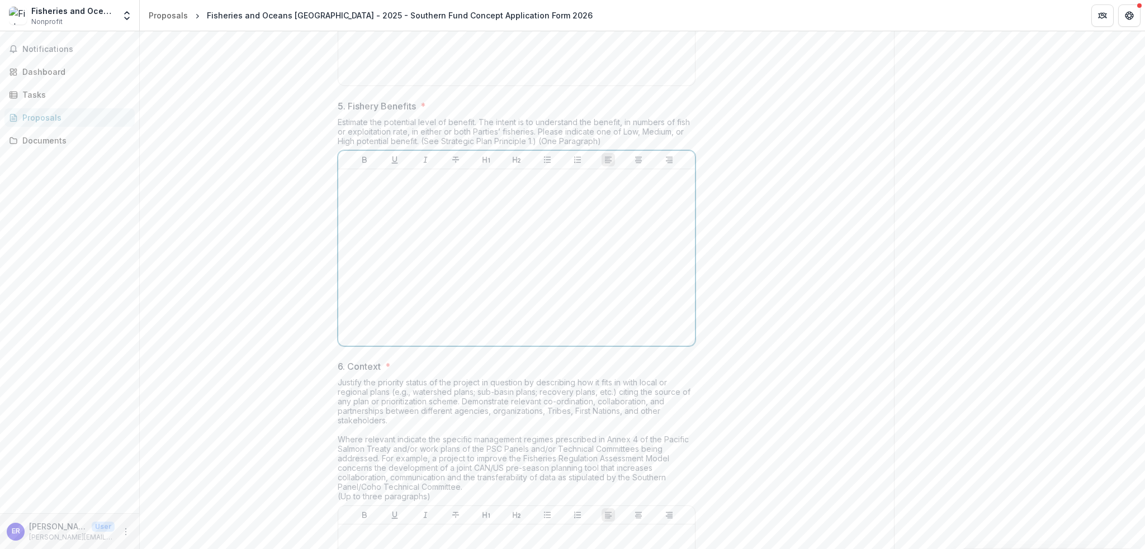
click at [567, 335] on div at bounding box center [517, 258] width 348 height 168
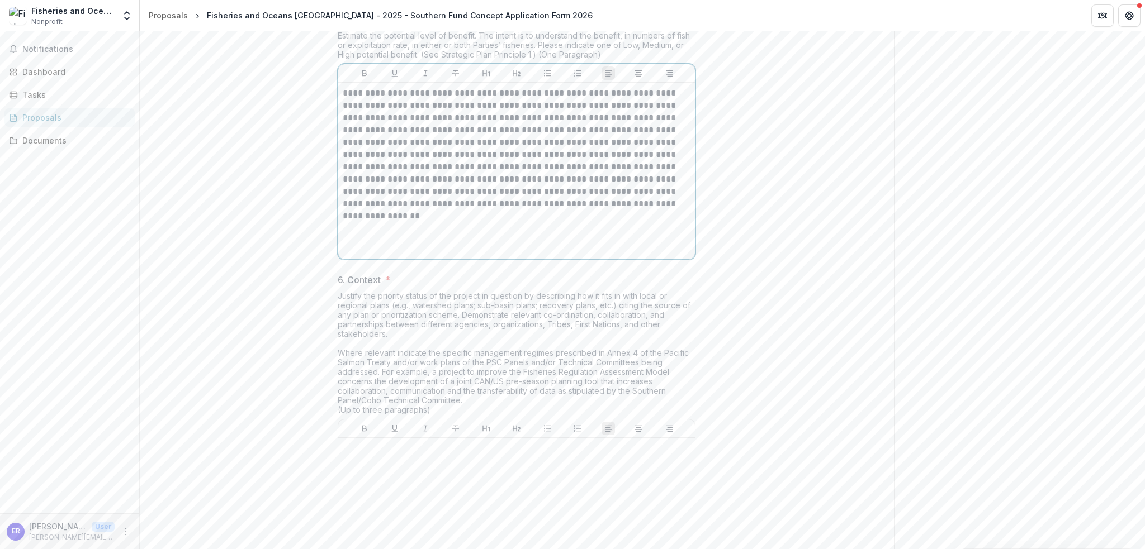
scroll to position [1725, 0]
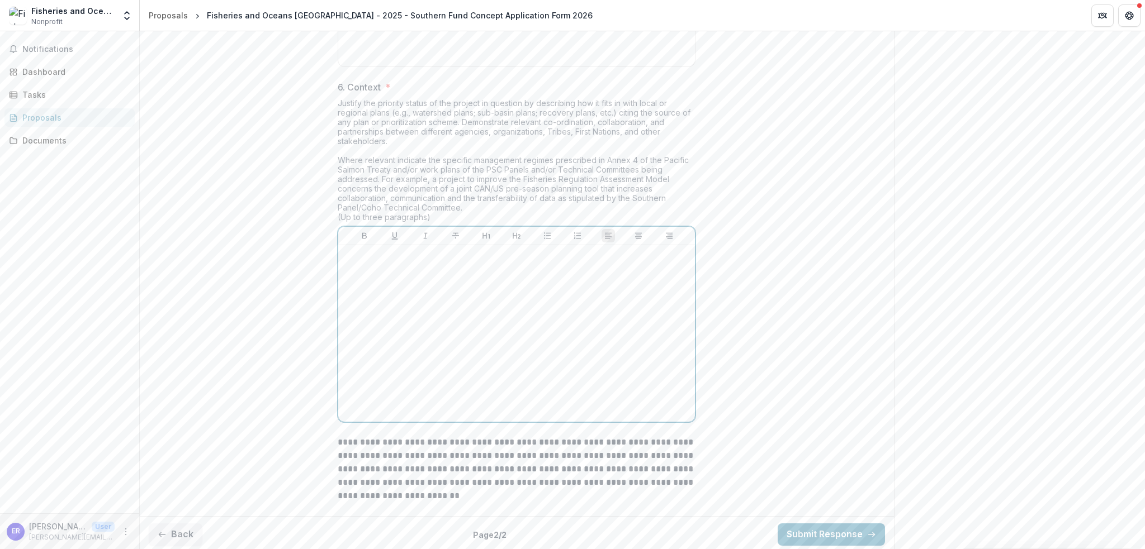
click at [404, 366] on div at bounding box center [517, 334] width 348 height 168
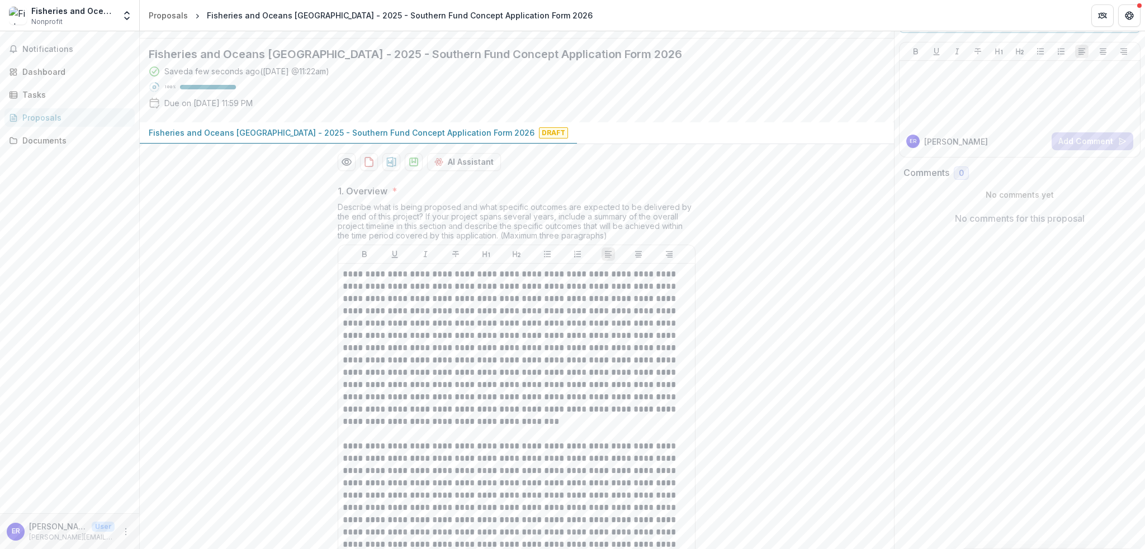
scroll to position [0, 0]
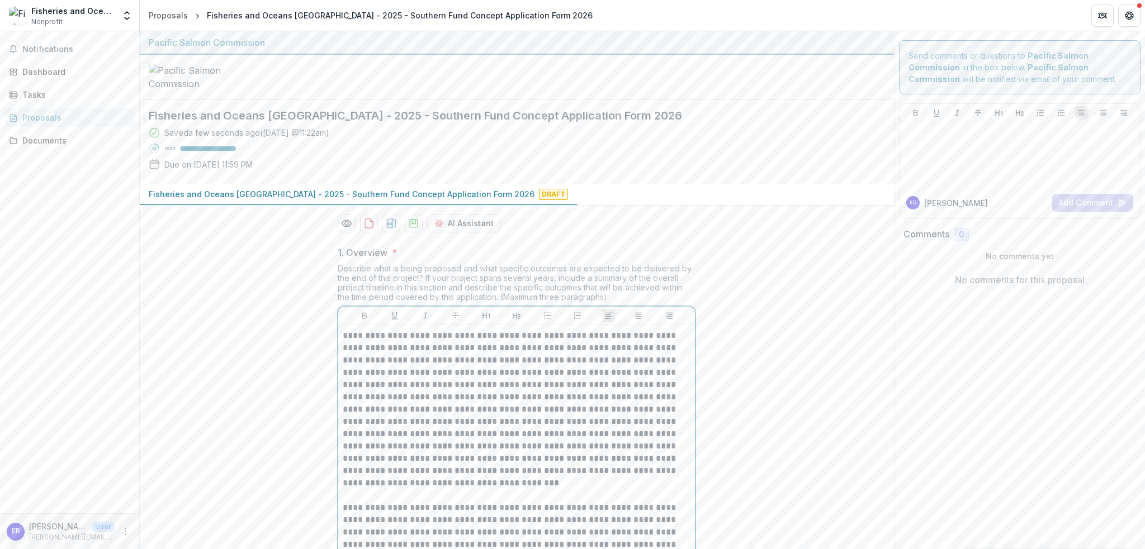
click at [443, 486] on p "**********" at bounding box center [517, 533] width 348 height 406
click at [346, 229] on icon "Preview 1210eb38-d96b-4013-9681-fbf8f4115151-0.pdf" at bounding box center [346, 223] width 11 height 11
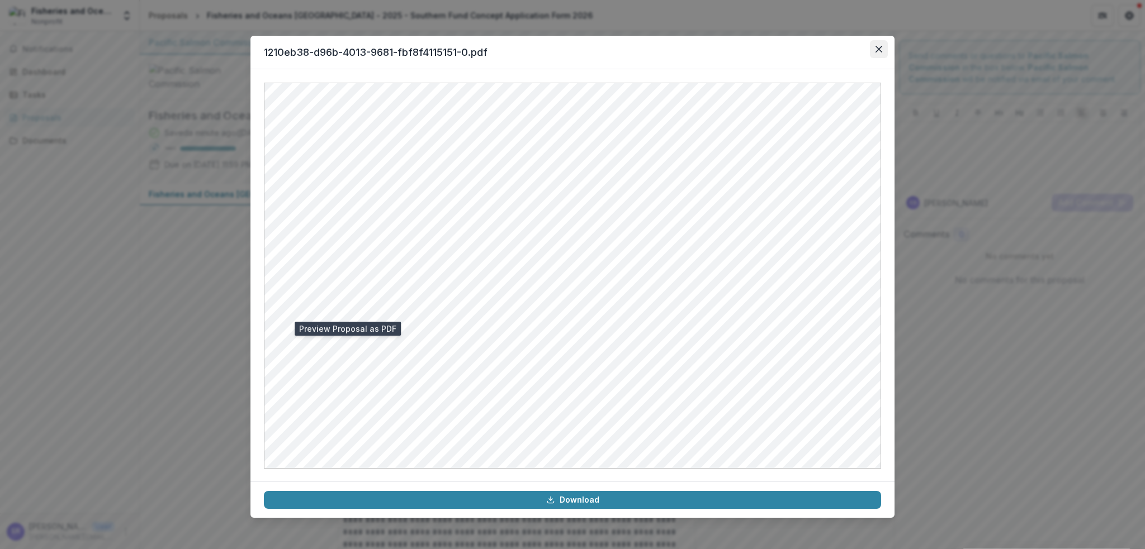
click at [874, 52] on button "Close" at bounding box center [879, 49] width 18 height 18
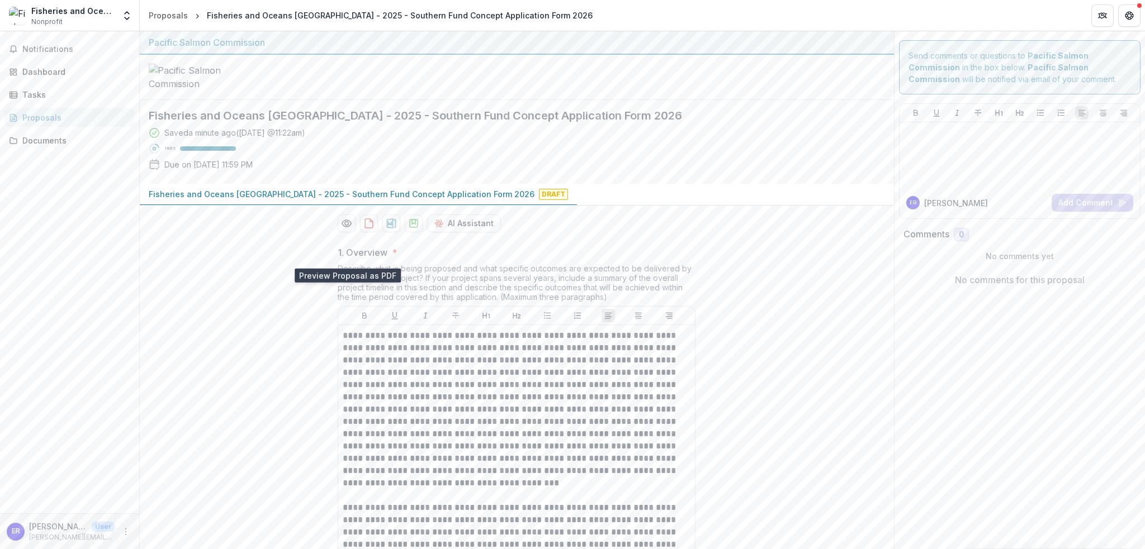
scroll to position [112, 0]
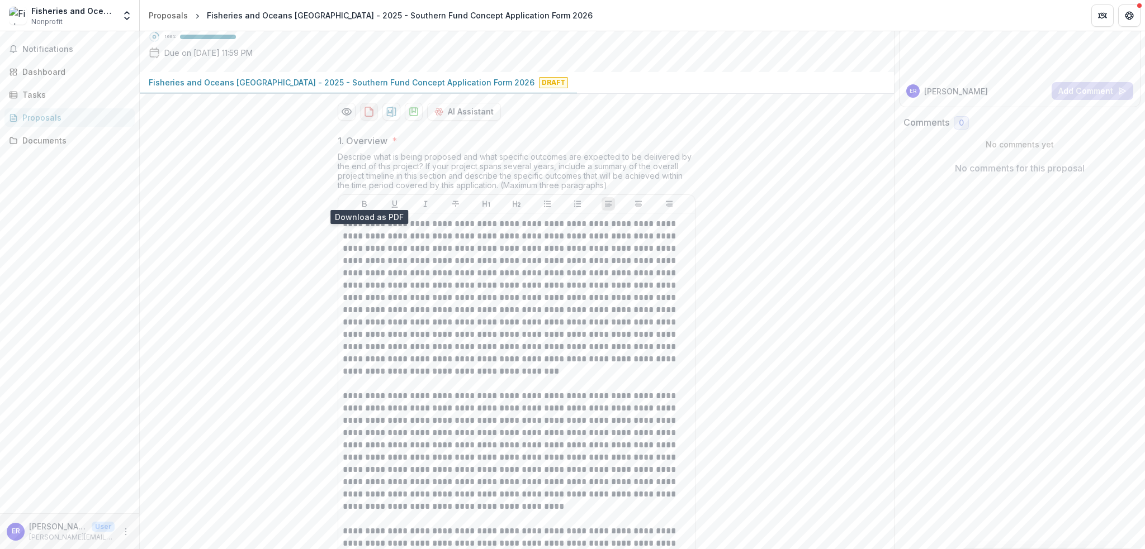
click at [368, 117] on icon "download-proposal" at bounding box center [368, 111] width 11 height 11
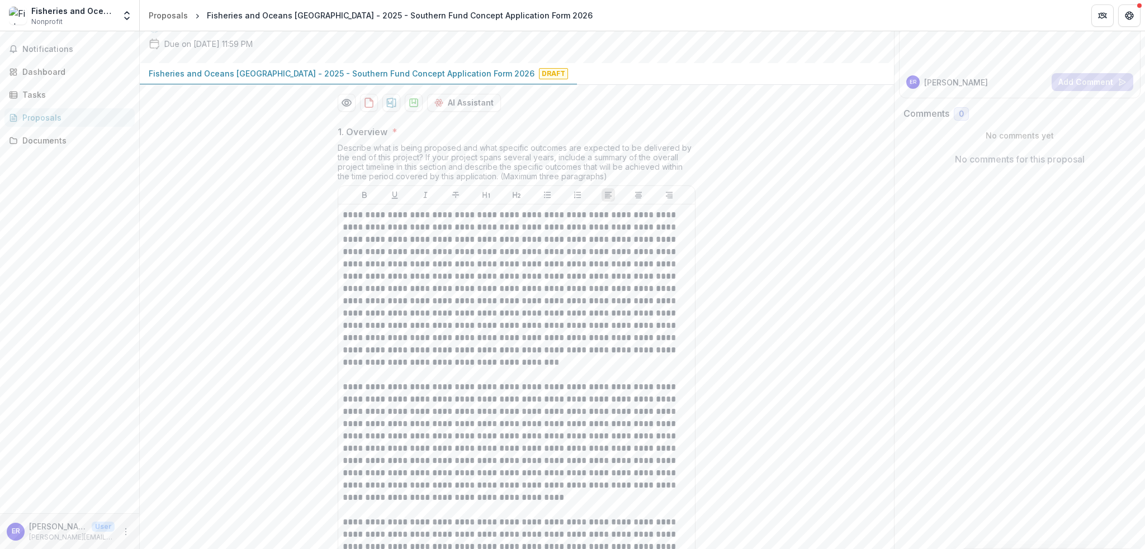
scroll to position [0, 0]
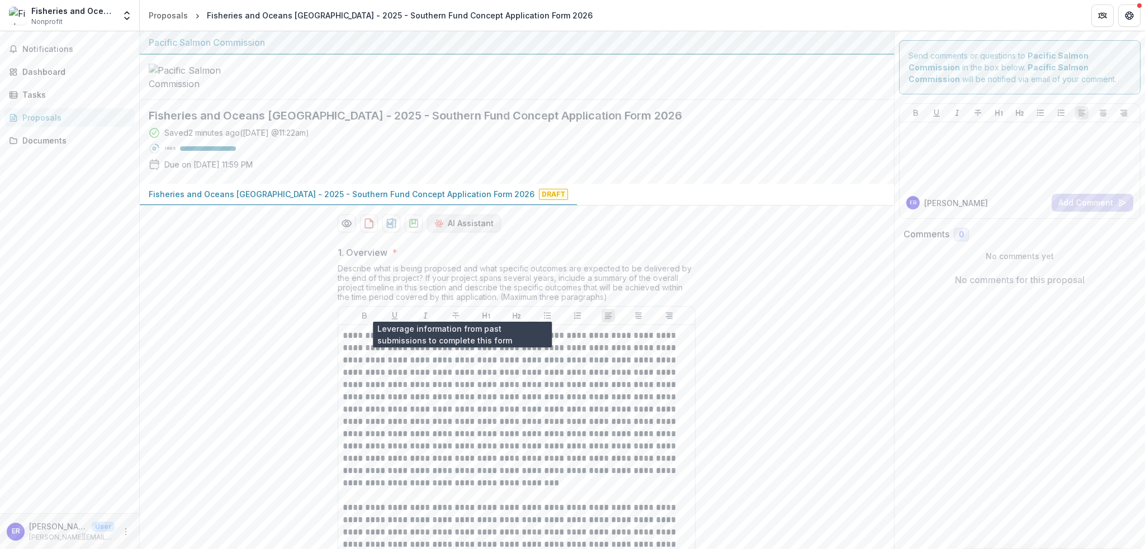
click at [467, 233] on button "AI Assistant" at bounding box center [464, 224] width 74 height 18
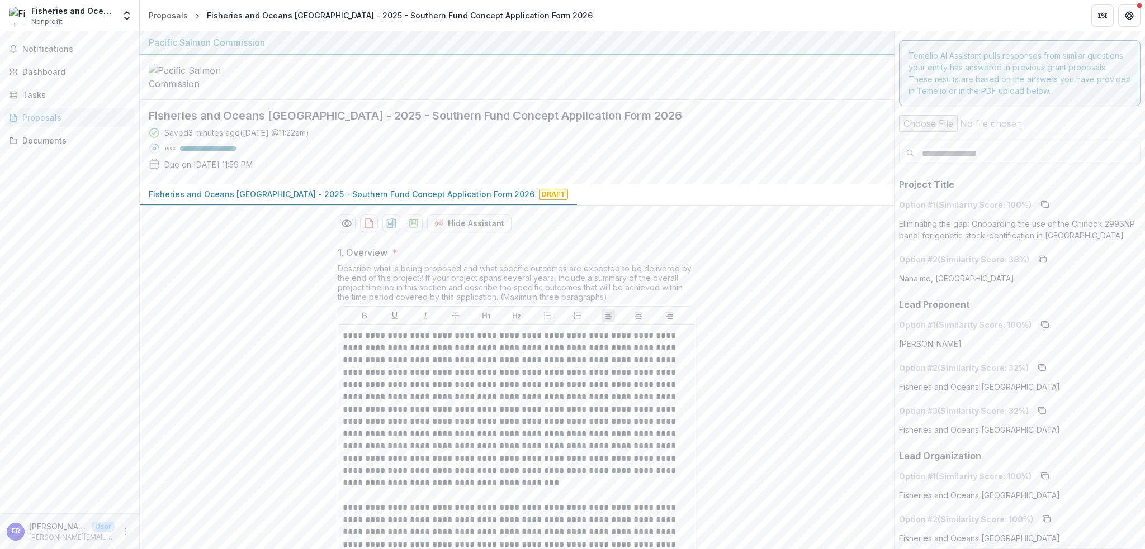
click at [950, 203] on p "Option # 1 (Similarity Score: 100 %)" at bounding box center [965, 205] width 132 height 12
click at [937, 219] on p "Eliminating the gap: Onboarding the use of the Chinook 299SNP panel for genetic…" at bounding box center [1020, 229] width 242 height 23
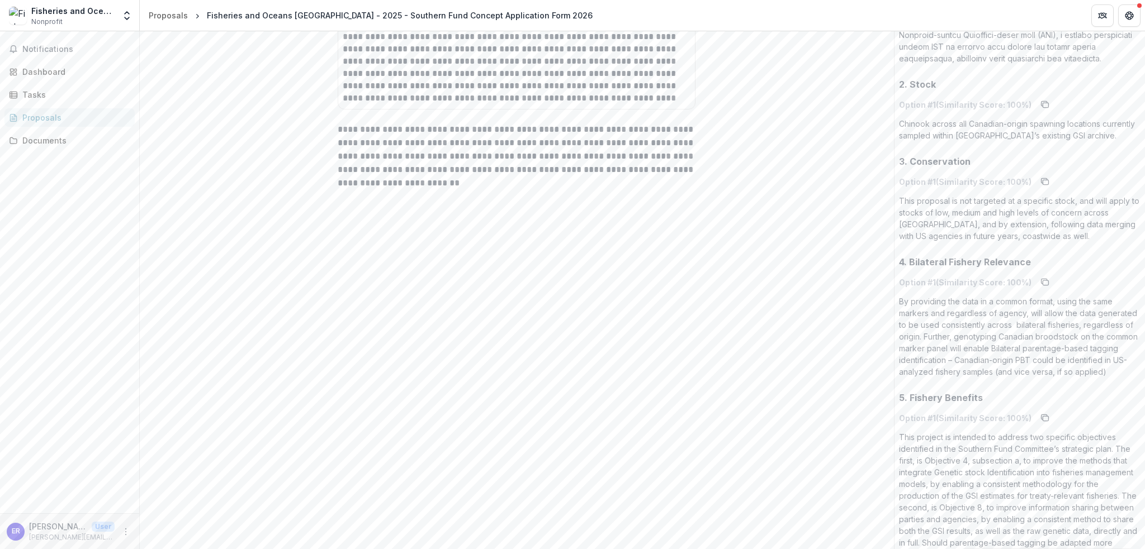
scroll to position [2084, 0]
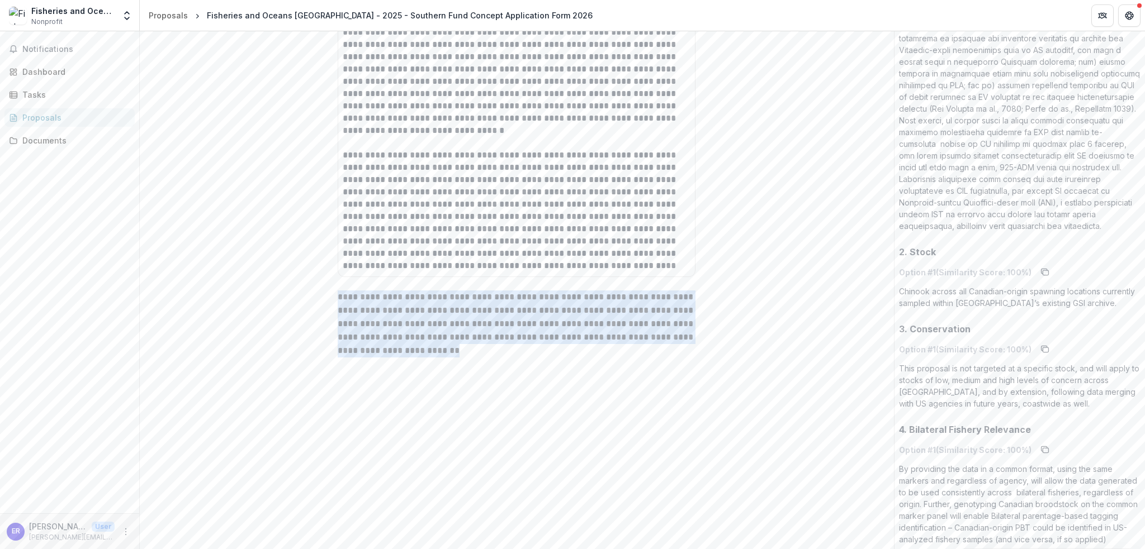
drag, startPoint x: 402, startPoint y: 433, endPoint x: 325, endPoint y: 382, distance: 92.4
copy p "**********"
